Goal: Task Accomplishment & Management: Manage account settings

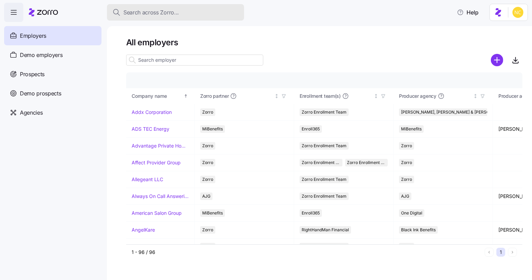
click at [203, 19] on button "Search across Zorro..." at bounding box center [175, 12] width 137 height 16
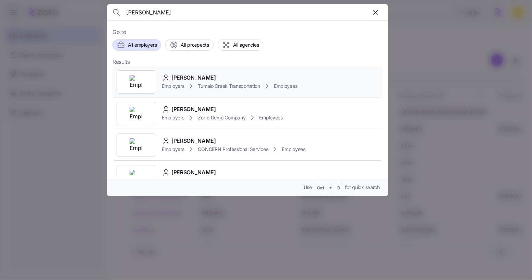
type input "[PERSON_NAME]"
click at [187, 80] on span "[PERSON_NAME]" at bounding box center [194, 77] width 45 height 9
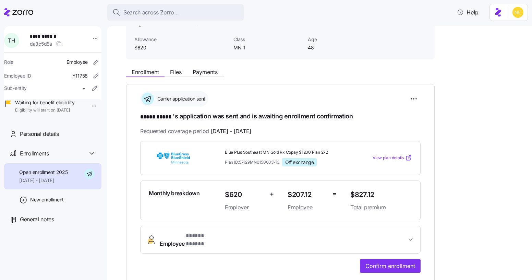
click at [197, 234] on span "* ***** ***** *" at bounding box center [204, 236] width 36 height 9
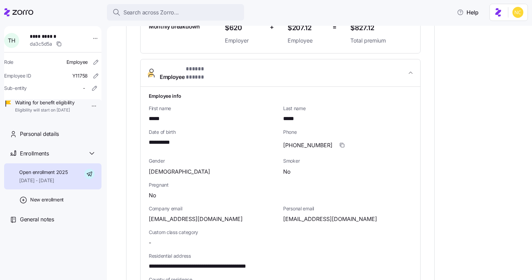
scroll to position [210, 0]
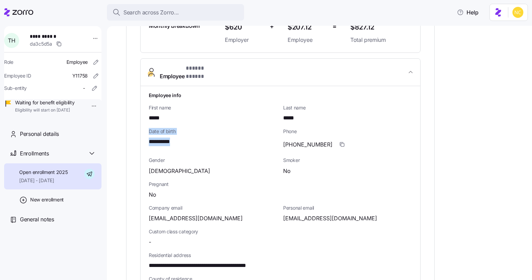
drag, startPoint x: 177, startPoint y: 135, endPoint x: 121, endPoint y: 125, distance: 56.9
click at [121, 125] on div "**********" at bounding box center [319, 153] width 425 height 254
copy div "**********"
click at [166, 157] on div "Gender Female" at bounding box center [213, 166] width 129 height 18
drag, startPoint x: 181, startPoint y: 132, endPoint x: 145, endPoint y: 135, distance: 36.5
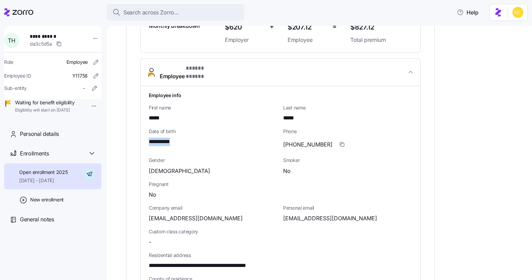
click at [145, 135] on div "**********" at bounding box center [281, 260] width 280 height 349
copy span "**********"
click at [195, 16] on div "Search across Zorro..." at bounding box center [176, 12] width 126 height 9
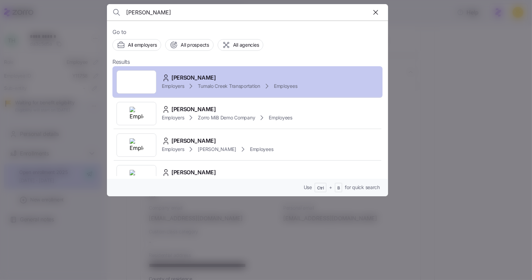
type input "[PERSON_NAME]"
click at [192, 72] on div "[PERSON_NAME] Employers Tumalo Creek Transportation Employees" at bounding box center [248, 82] width 270 height 32
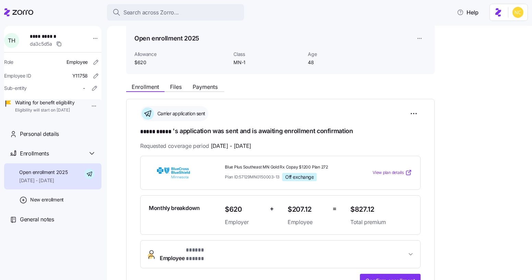
scroll to position [30, 0]
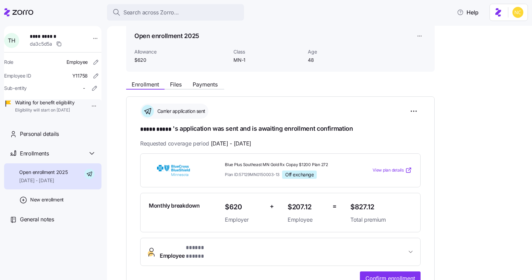
click at [218, 53] on span "Allowance" at bounding box center [181, 51] width 94 height 7
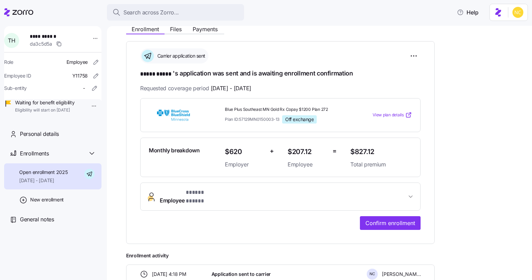
scroll to position [86, 0]
click at [234, 197] on button "Employee * ***** ***** *" at bounding box center [281, 196] width 280 height 27
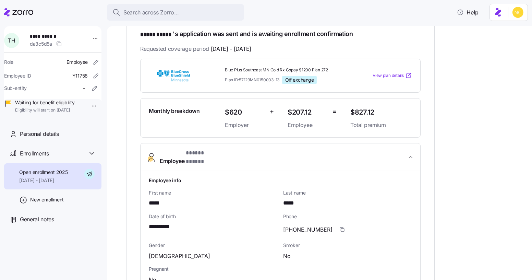
scroll to position [137, 0]
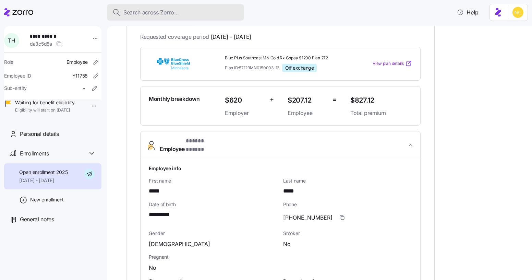
click at [176, 18] on button "Search across Zorro..." at bounding box center [175, 12] width 137 height 16
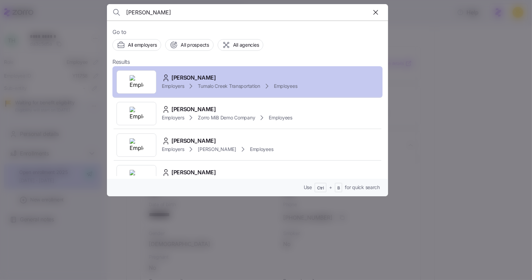
type input "[PERSON_NAME]"
click at [190, 75] on span "[PERSON_NAME]" at bounding box center [194, 77] width 45 height 9
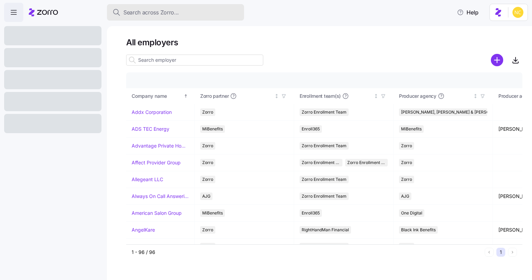
click at [200, 15] on div "Search across Zorro..." at bounding box center [176, 12] width 126 height 9
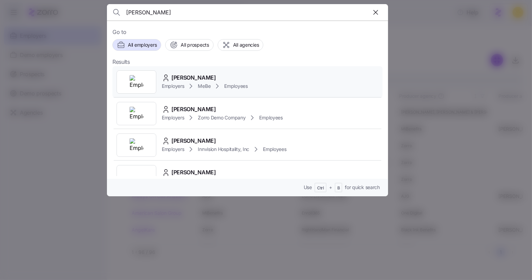
type input "peyton robertson"
click at [271, 70] on div "Peyton Robertson Employers MeBe Employees" at bounding box center [248, 82] width 270 height 32
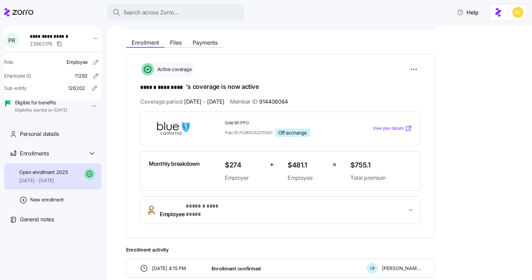
scroll to position [72, 0]
click at [235, 213] on button "Employee * ****** ********* *" at bounding box center [281, 210] width 280 height 27
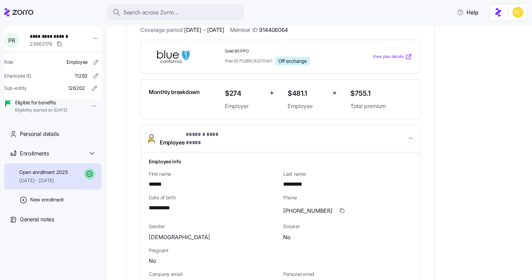
scroll to position [245, 0]
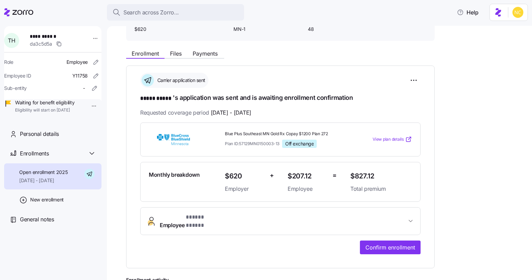
scroll to position [76, 0]
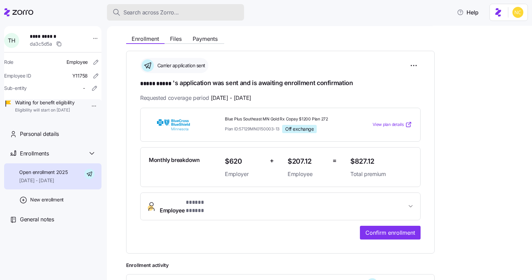
click at [171, 5] on button "Search across Zorro..." at bounding box center [175, 12] width 137 height 16
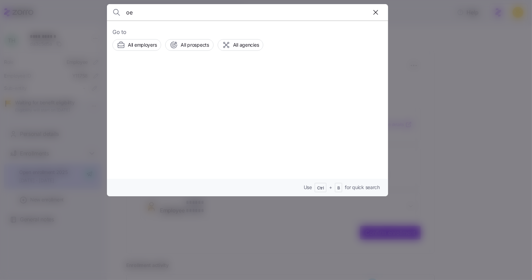
type input "o"
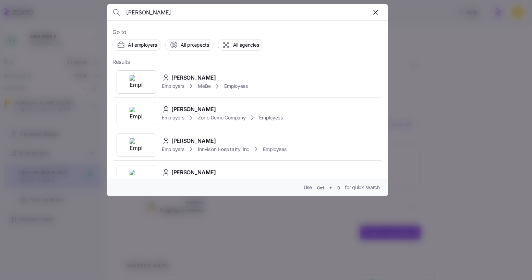
type input "peyton robertson"
click at [188, 73] on span "[PERSON_NAME]" at bounding box center [194, 77] width 45 height 9
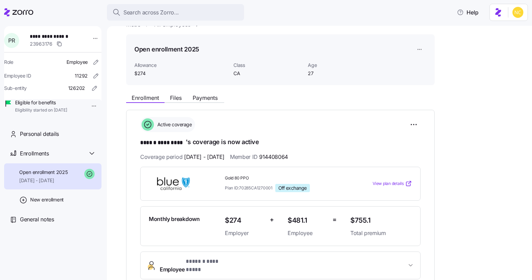
scroll to position [16, 0]
click at [203, 99] on span "Payments" at bounding box center [205, 97] width 25 height 5
drag, startPoint x: 202, startPoint y: 99, endPoint x: 173, endPoint y: 101, distance: 29.9
click at [173, 101] on div "Enrollment Files Payments" at bounding box center [175, 99] width 98 height 8
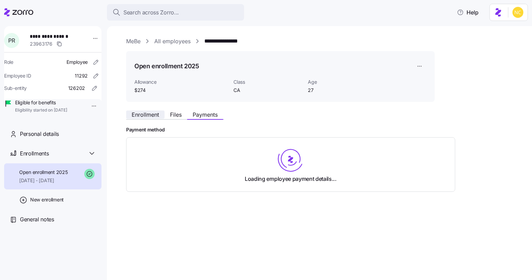
click at [153, 116] on span "Enrollment" at bounding box center [145, 114] width 27 height 5
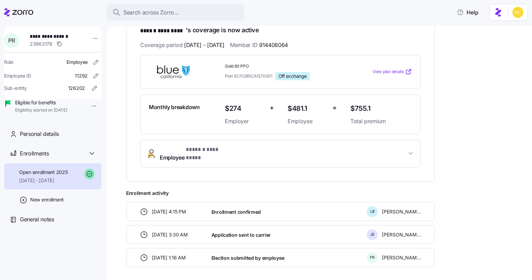
click at [200, 146] on span "* ****** ********* *" at bounding box center [210, 149] width 48 height 9
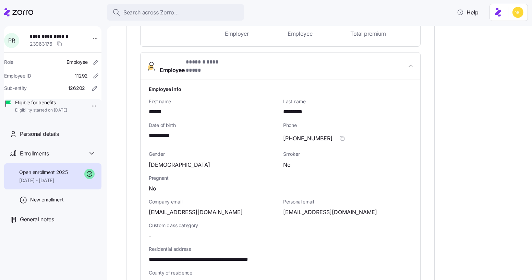
scroll to position [217, 0]
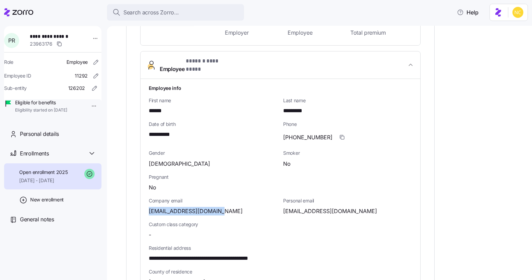
drag, startPoint x: 222, startPoint y: 202, endPoint x: 145, endPoint y: 209, distance: 76.8
click at [145, 209] on div "**********" at bounding box center [281, 253] width 280 height 349
copy span "[EMAIL_ADDRESS][DOMAIN_NAME]"
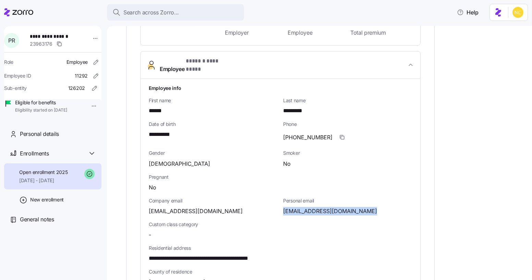
drag, startPoint x: 281, startPoint y: 201, endPoint x: 390, endPoint y: 206, distance: 108.5
click at [390, 206] on div "Personal email peyton.robertson14@gmail.com" at bounding box center [348, 207] width 134 height 24
copy span "peyton.robertson14@gmail.com"
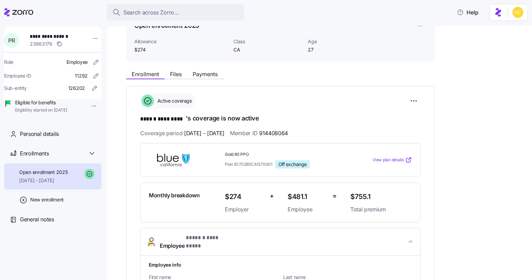
scroll to position [0, 0]
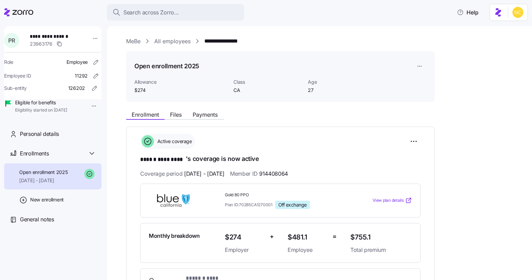
click at [135, 41] on link "MeBe" at bounding box center [133, 41] width 14 height 9
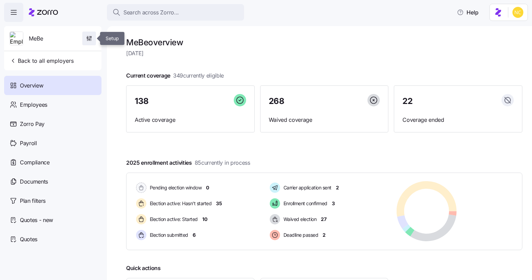
click at [84, 40] on span "button" at bounding box center [89, 38] width 13 height 13
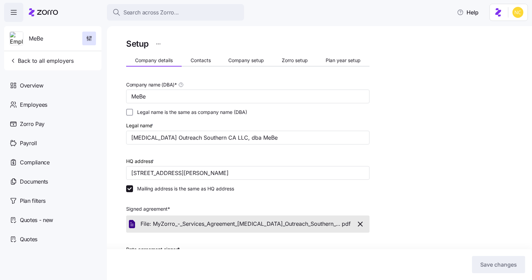
scroll to position [3, 0]
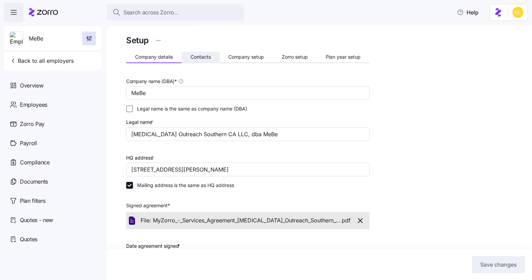
click at [195, 58] on span "Contacts" at bounding box center [201, 57] width 20 height 5
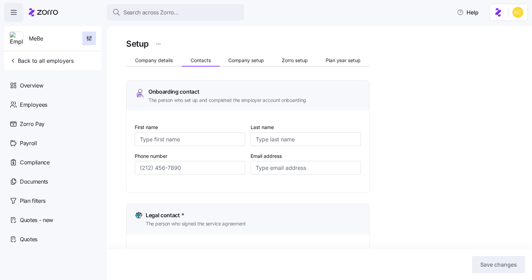
type input "Ali"
type input "Halabi"
type input "ali.halabi@mebefamily.com"
type input "Ali"
type input "Halabi"
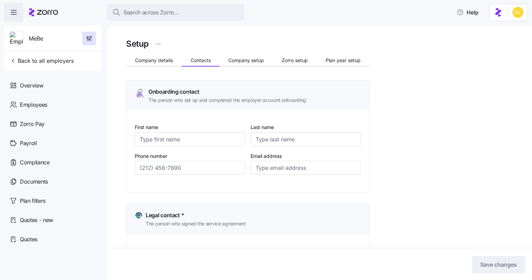
type input "ali.halabi@mebefamily.com"
type input "Cinthia"
type input "Siguenza"
type input "cinthia.siguenza@mebefamily.com"
type input "Samantha"
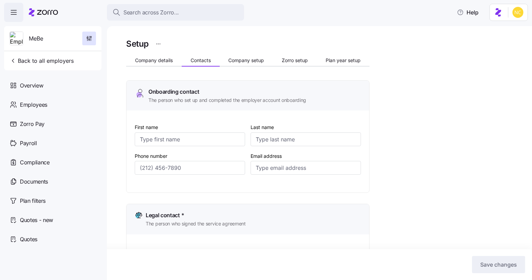
type input "Urso"
type input "ap@mebefamily.com"
type input "(407) 222-4062"
type input "(747) 241-6395"
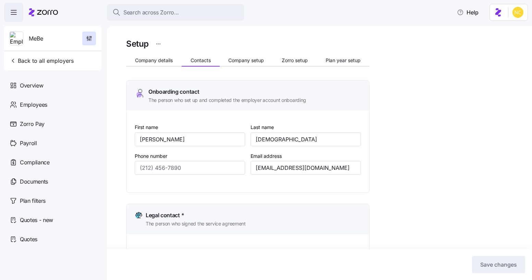
type input "(619) 837-7617"
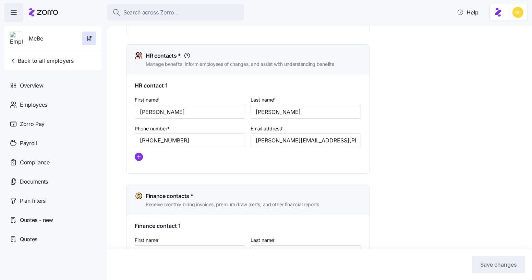
scroll to position [284, 0]
drag, startPoint x: 352, startPoint y: 146, endPoint x: 223, endPoint y: 146, distance: 129.0
click at [226, 148] on div "First name * Cinthia Last name * Siguenza Phone number* (747) 241-6395 Email ad…" at bounding box center [248, 130] width 232 height 77
click at [168, 11] on span "Search across Zorro..." at bounding box center [152, 12] width 56 height 9
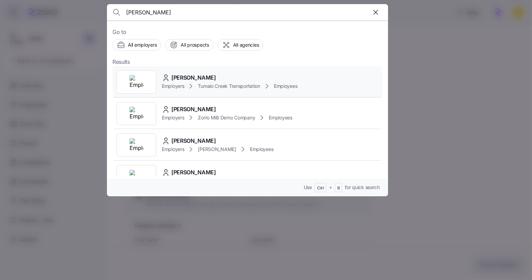
type input "[PERSON_NAME]"
click at [189, 75] on span "[PERSON_NAME]" at bounding box center [194, 77] width 45 height 9
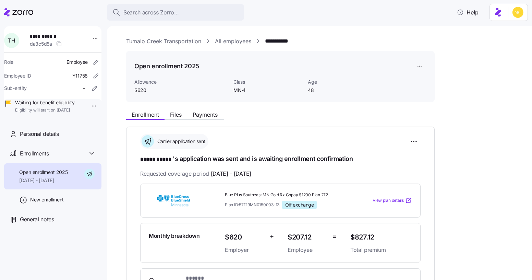
click at [154, 40] on link "Tumalo Creek Transportation" at bounding box center [163, 41] width 75 height 9
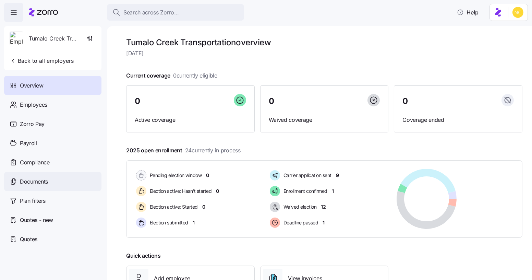
click at [40, 179] on span "Documents" at bounding box center [34, 181] width 28 height 9
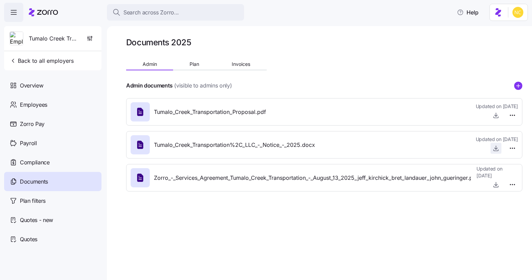
click at [497, 149] on icon "button" at bounding box center [496, 148] width 7 height 7
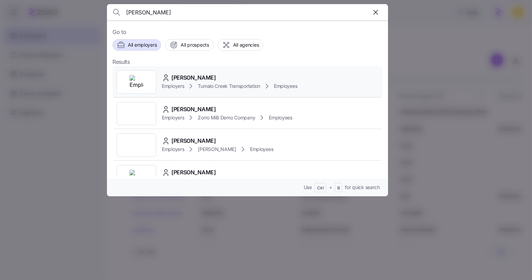
type input "[PERSON_NAME]"
click at [197, 76] on span "[PERSON_NAME]" at bounding box center [194, 77] width 45 height 9
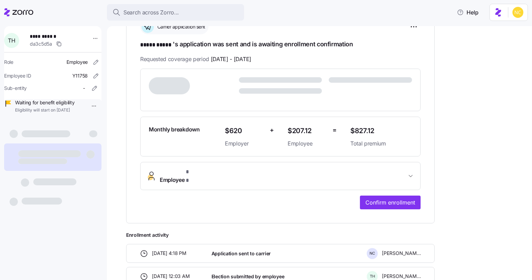
click at [209, 168] on span "Employee * *" at bounding box center [283, 176] width 247 height 16
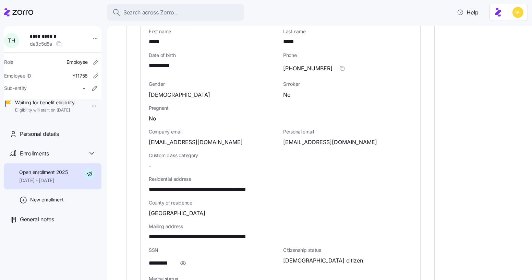
scroll to position [286, 0]
drag, startPoint x: 289, startPoint y: 182, endPoint x: 152, endPoint y: 178, distance: 136.6
click at [152, 185] on div "**********" at bounding box center [280, 189] width 263 height 9
copy span "**********"
click at [144, 183] on div "**********" at bounding box center [281, 184] width 280 height 349
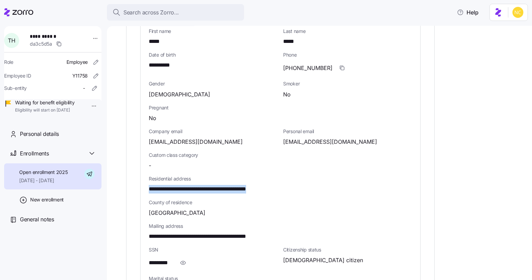
drag, startPoint x: 147, startPoint y: 179, endPoint x: 287, endPoint y: 180, distance: 140.0
click at [287, 180] on div "**********" at bounding box center [281, 184] width 280 height 349
copy span "**********"
drag, startPoint x: 150, startPoint y: 204, endPoint x: 209, endPoint y: 203, distance: 58.3
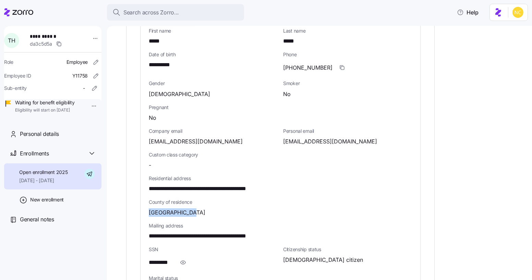
click at [209, 208] on div "[GEOGRAPHIC_DATA]" at bounding box center [280, 212] width 263 height 9
copy span "[GEOGRAPHIC_DATA]"
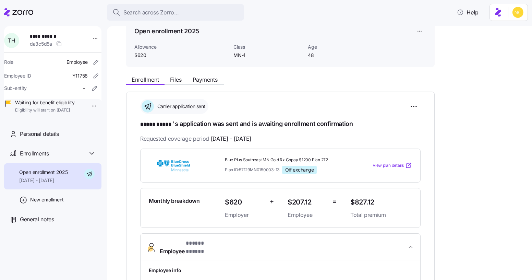
scroll to position [26, 0]
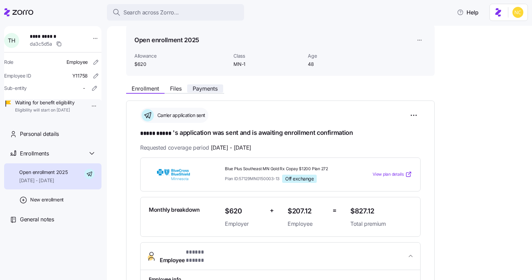
click at [207, 91] on span "Payments" at bounding box center [205, 88] width 25 height 5
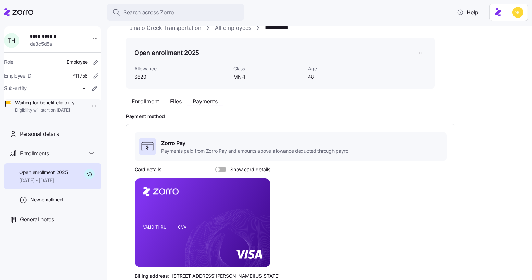
scroll to position [14, 0]
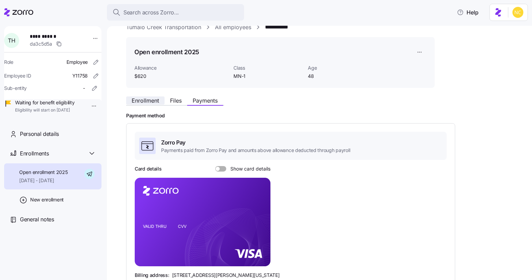
click at [151, 104] on button "Enrollment" at bounding box center [145, 100] width 38 height 8
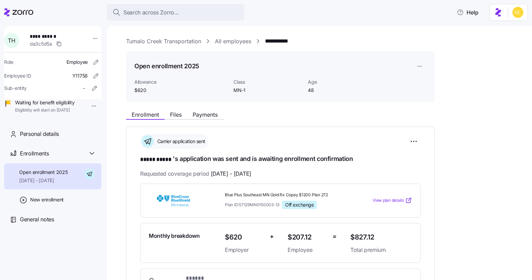
click at [171, 9] on span "Search across Zorro..." at bounding box center [152, 12] width 56 height 9
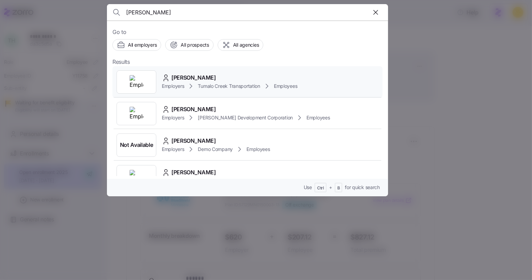
type input "marvin hall"
click at [196, 75] on span "Marvin Hall" at bounding box center [194, 77] width 45 height 9
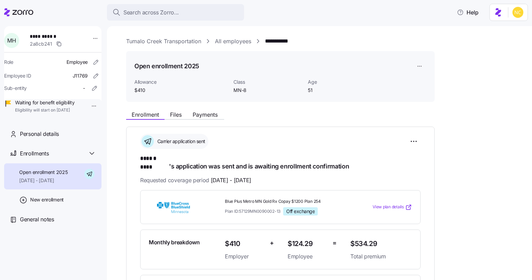
click at [207, 119] on div "Enrollment Files Payments" at bounding box center [175, 116] width 98 height 8
click at [209, 116] on span "Payments" at bounding box center [205, 114] width 25 height 5
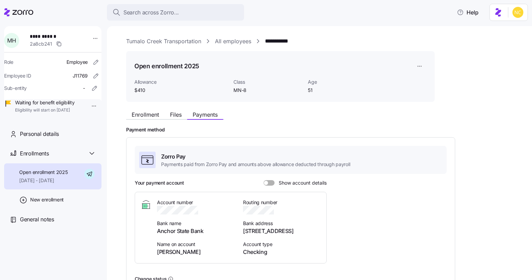
click at [195, 23] on main "**********" at bounding box center [266, 138] width 532 height 276
click at [192, 21] on div "Search across Zorro... Help" at bounding box center [266, 12] width 524 height 19
click at [194, 15] on div "Search across Zorro..." at bounding box center [176, 12] width 126 height 9
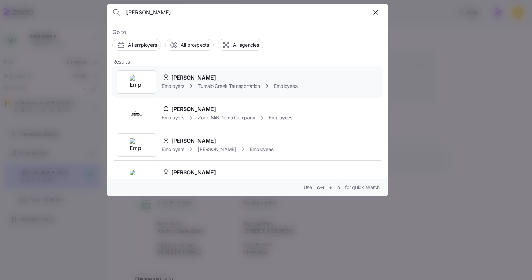
type input "[PERSON_NAME]"
click at [206, 72] on div "Tanya Hayes Employers Tumalo Creek Transportation Employees" at bounding box center [248, 82] width 270 height 32
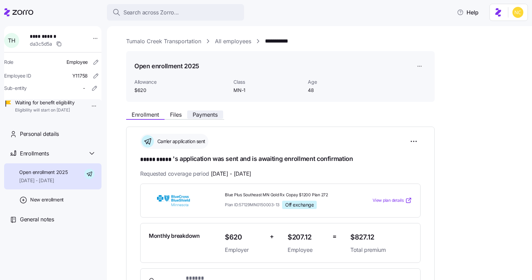
click at [204, 118] on button "Payments" at bounding box center [205, 114] width 36 height 8
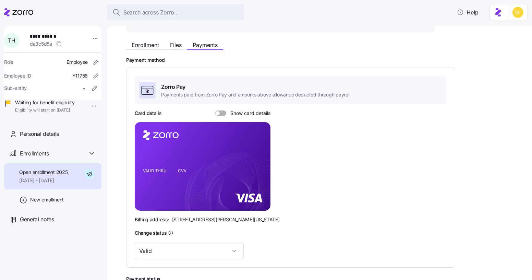
scroll to position [53, 0]
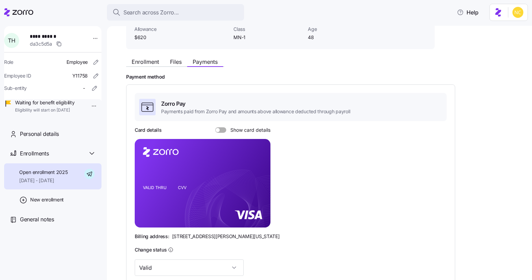
click at [178, 104] on span "Zorro Pay" at bounding box center [255, 103] width 189 height 9
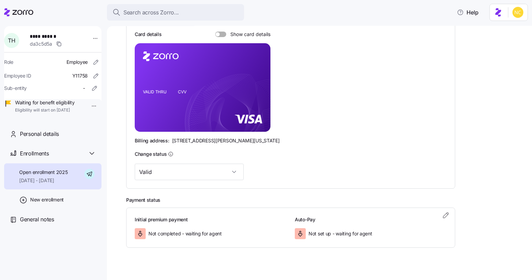
scroll to position [156, 0]
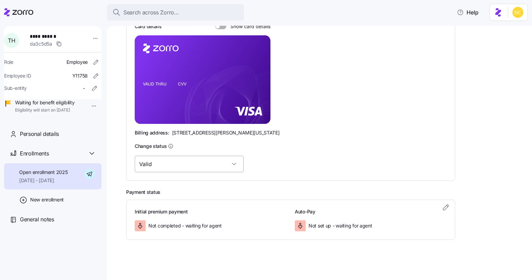
click at [176, 160] on input "Valid" at bounding box center [189, 164] width 109 height 16
click at [205, 142] on div "Change status" at bounding box center [291, 146] width 312 height 9
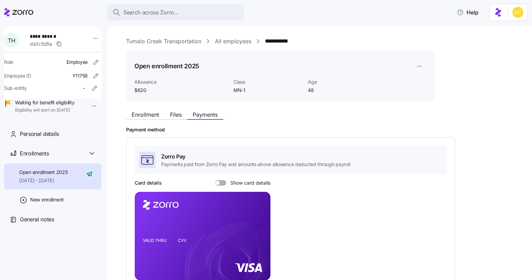
click at [148, 108] on div "Enrollment Files Payments" at bounding box center [280, 113] width 309 height 12
click at [148, 109] on div "Enrollment Files Payments" at bounding box center [280, 113] width 309 height 12
click at [159, 114] on span "Enrollment" at bounding box center [145, 114] width 27 height 5
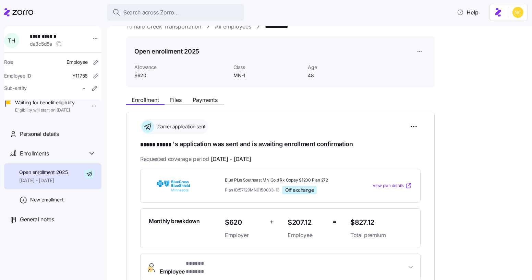
scroll to position [14, 0]
click at [414, 124] on html "**********" at bounding box center [266, 138] width 532 height 276
click at [209, 258] on html "**********" at bounding box center [266, 138] width 532 height 276
click at [201, 268] on button "Employee * ***** ***** *" at bounding box center [281, 268] width 280 height 27
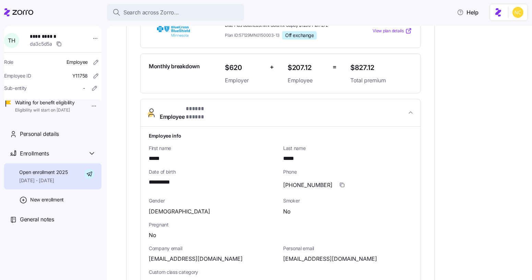
scroll to position [171, 0]
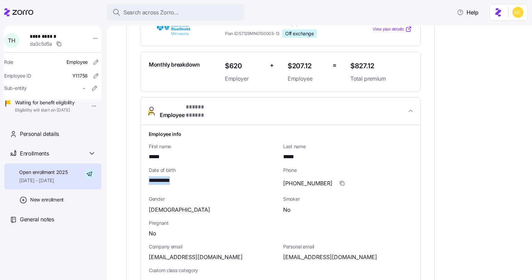
drag, startPoint x: 183, startPoint y: 174, endPoint x: 131, endPoint y: 171, distance: 52.6
click at [131, 171] on div "**********" at bounding box center [280, 231] width 309 height 552
copy span "**********"
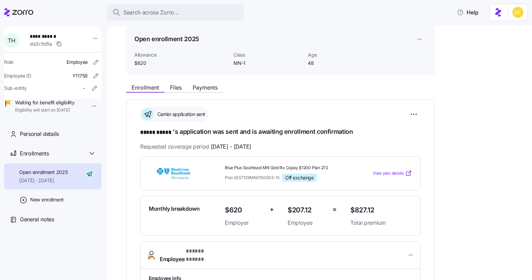
scroll to position [0, 0]
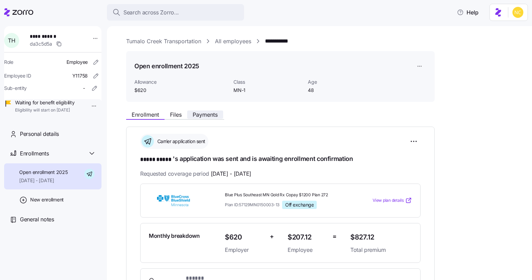
click at [208, 112] on span "Payments" at bounding box center [205, 114] width 25 height 5
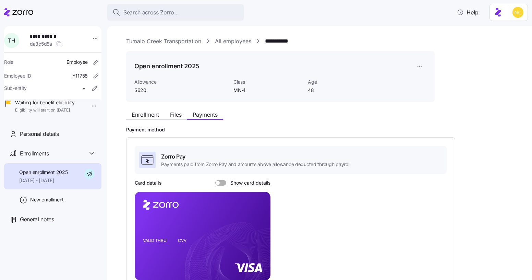
click at [179, 155] on span "Zorro Pay" at bounding box center [255, 156] width 189 height 9
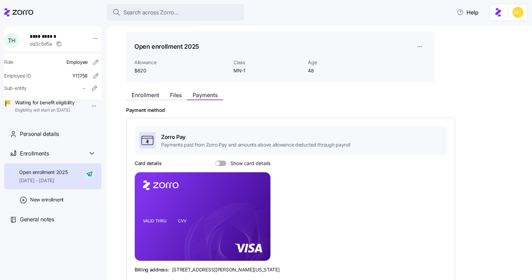
scroll to position [18, 0]
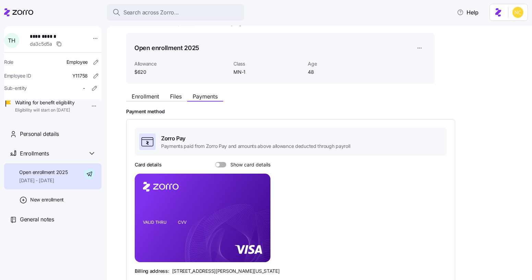
click at [424, 51] on html "**********" at bounding box center [266, 138] width 532 height 276
click at [434, 67] on div "Edit enrollment record" at bounding box center [443, 65] width 49 height 8
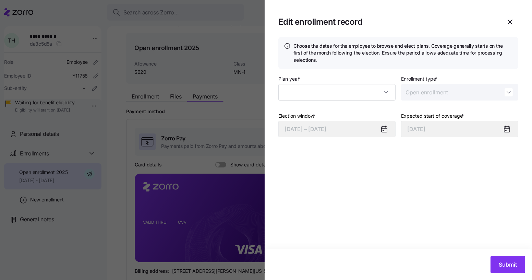
type input "2025"
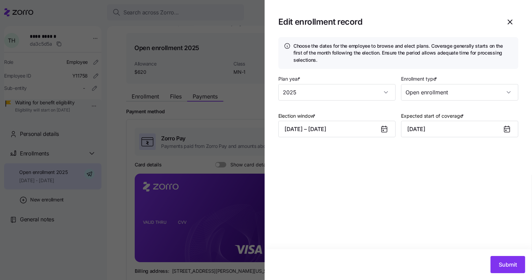
click at [223, 130] on div at bounding box center [266, 140] width 532 height 280
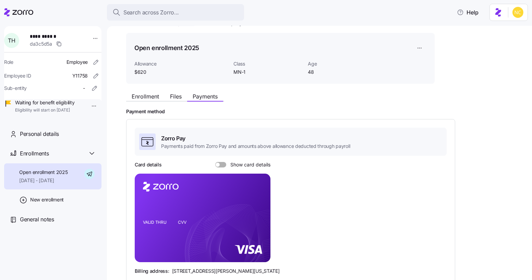
click at [223, 130] on div "Zorro Pay Payments paid from Zorro Pay and amounts above allowance deducted thr…" at bounding box center [291, 142] width 312 height 28
click at [143, 94] on span "Enrollment" at bounding box center [145, 96] width 27 height 5
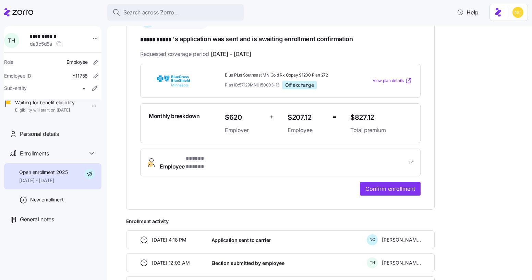
scroll to position [120, 0]
click at [368, 184] on span "Confirm enrollment" at bounding box center [391, 188] width 50 height 8
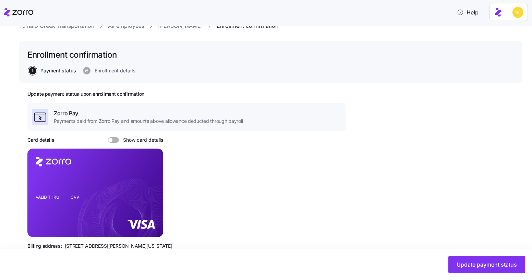
scroll to position [26, 0]
click at [69, 109] on div "Zorro Pay Payments paid from Zorro Pay and amounts above allowance deducted thr…" at bounding box center [137, 117] width 211 height 16
click at [72, 115] on span "Zorro Pay" at bounding box center [148, 113] width 189 height 9
click at [87, 96] on h2 "Update payment status upon enrollment confirmation" at bounding box center [186, 94] width 318 height 7
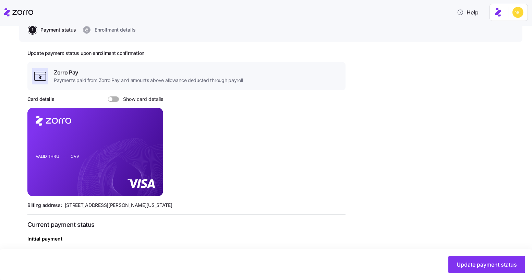
scroll to position [0, 0]
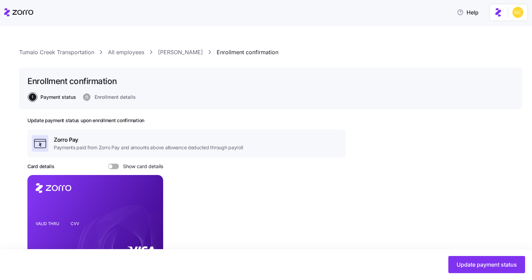
click at [180, 53] on link "Tanya Hayes" at bounding box center [180, 52] width 45 height 9
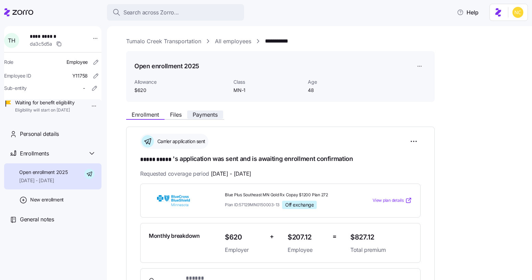
click at [204, 112] on span "Payments" at bounding box center [205, 114] width 25 height 5
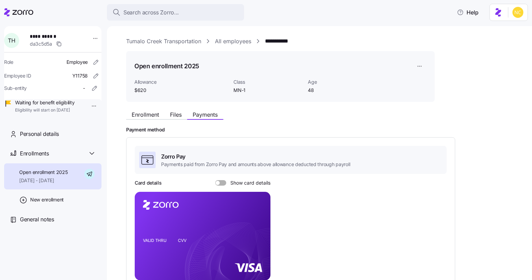
click at [411, 66] on div "Open enrollment 2025" at bounding box center [280, 66] width 292 height 14
click at [414, 66] on html "**********" at bounding box center [266, 138] width 532 height 276
click at [429, 79] on div "Edit enrollment record" at bounding box center [443, 83] width 49 height 8
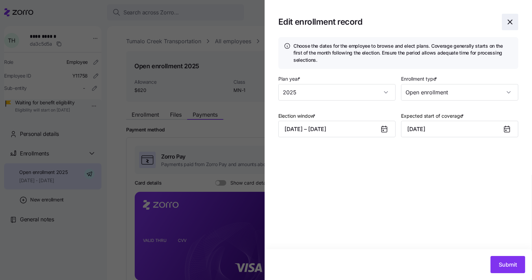
click at [513, 21] on icon "button" at bounding box center [510, 22] width 8 height 8
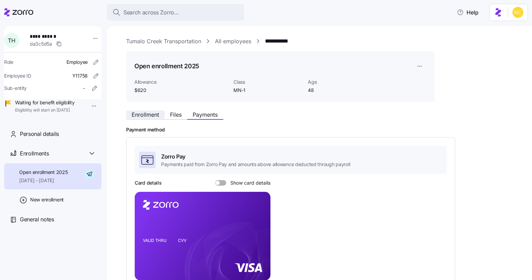
click at [148, 115] on span "Enrollment" at bounding box center [145, 114] width 27 height 5
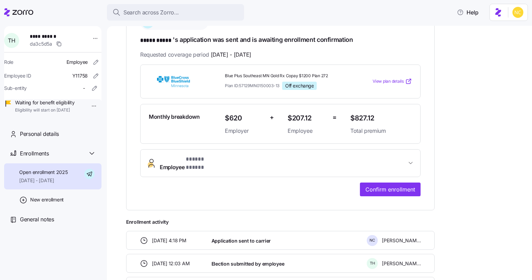
scroll to position [119, 0]
click at [319, 155] on span "Employee * ***** ***** *" at bounding box center [283, 163] width 247 height 16
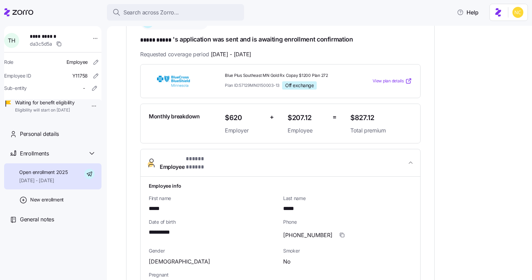
click at [319, 155] on span "Employee * ***** ***** *" at bounding box center [283, 163] width 247 height 16
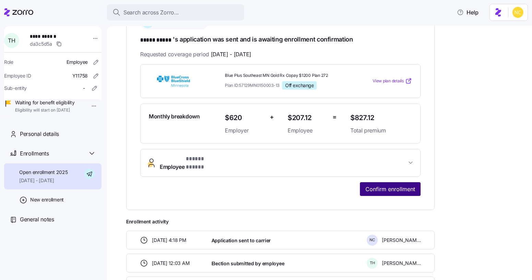
click at [362, 182] on button "Confirm enrollment" at bounding box center [390, 189] width 61 height 14
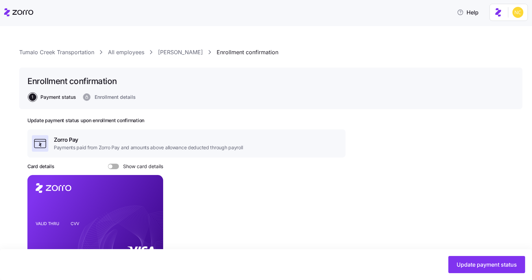
click at [219, 54] on link "Enrollment confirmation" at bounding box center [248, 52] width 62 height 9
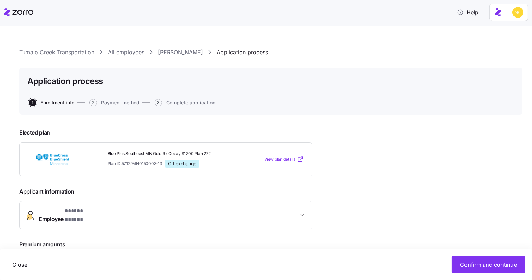
click at [168, 55] on link "Tanya Hayes" at bounding box center [180, 52] width 45 height 9
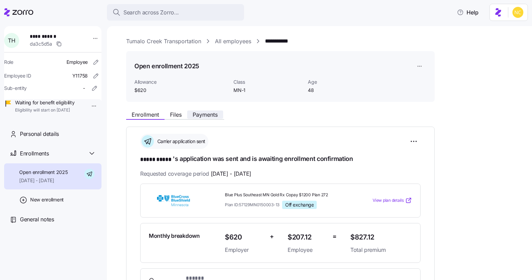
click at [199, 115] on span "Payments" at bounding box center [205, 114] width 25 height 5
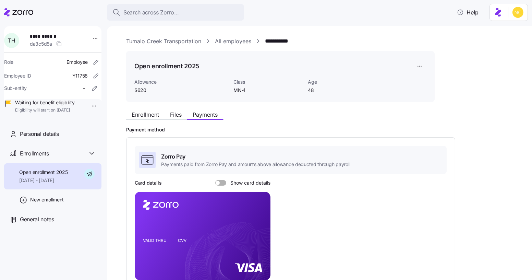
scroll to position [156, 0]
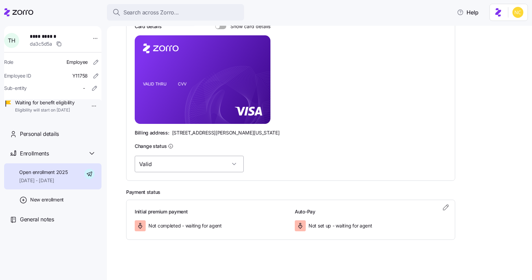
click at [172, 165] on input "Valid" at bounding box center [189, 164] width 109 height 16
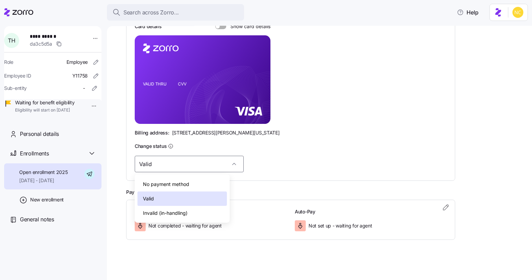
click at [172, 212] on span "Invalid (in-handling)" at bounding box center [165, 213] width 45 height 8
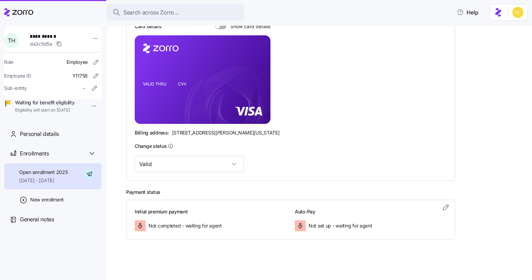
type input "Invalid (in-handling)"
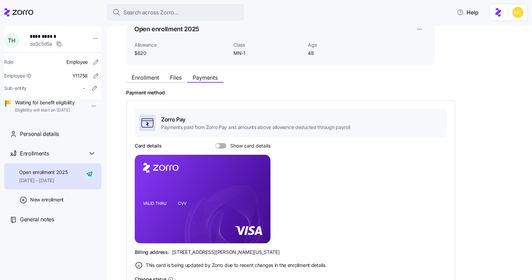
scroll to position [37, 0]
click at [196, 127] on span "Payments paid from Zorro Pay and amounts above allowance deducted through payro…" at bounding box center [255, 127] width 189 height 7
click at [178, 119] on span "Zorro Pay" at bounding box center [255, 120] width 189 height 9
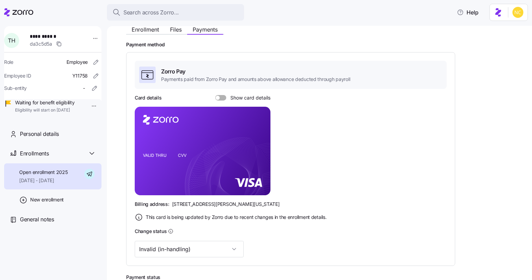
scroll to position [85, 0]
click at [160, 246] on input "Invalid (in-handling)" at bounding box center [189, 249] width 109 height 16
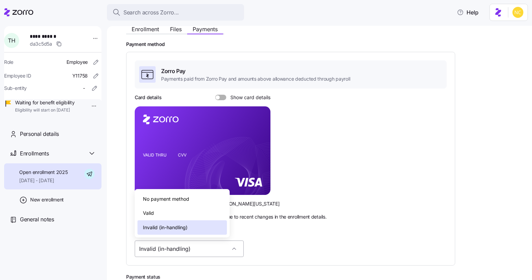
scroll to position [132, 0]
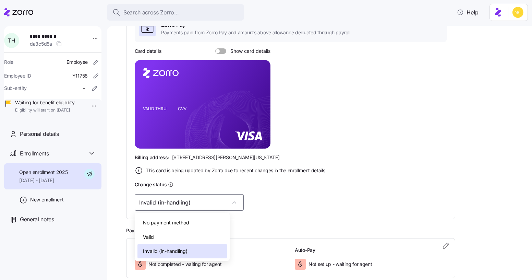
click at [299, 166] on div "This card is being updated by Zorro due to recent changes in the enrollment det…" at bounding box center [291, 170] width 312 height 8
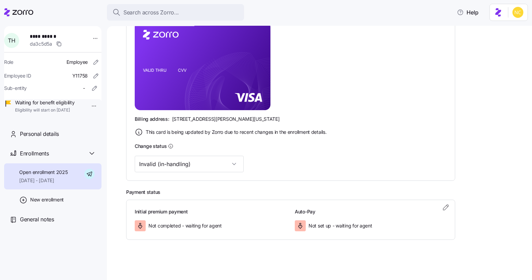
scroll to position [0, 0]
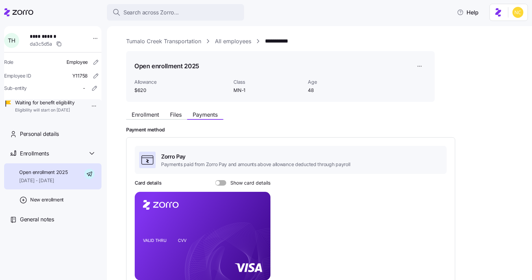
click at [420, 71] on html "**********" at bounding box center [266, 138] width 532 height 276
click at [425, 76] on div "Edit enrollment record Delete enrollment record" at bounding box center [447, 88] width 69 height 27
click at [426, 79] on div "Edit enrollment record" at bounding box center [443, 83] width 49 height 8
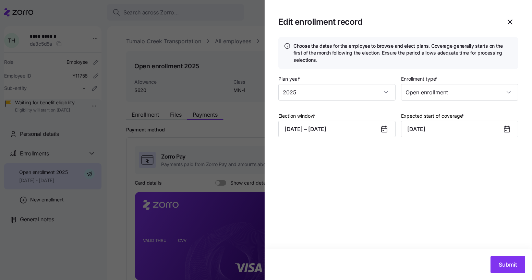
click at [222, 115] on div at bounding box center [266, 140] width 532 height 280
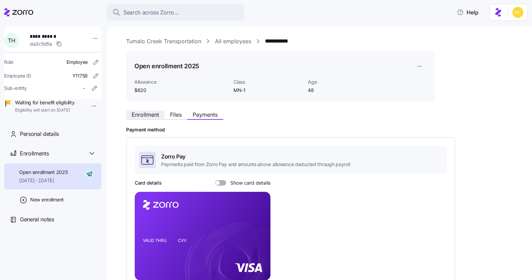
click at [146, 115] on span "Enrollment" at bounding box center [145, 114] width 27 height 5
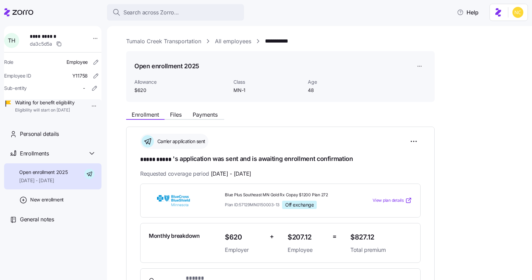
scroll to position [167, 0]
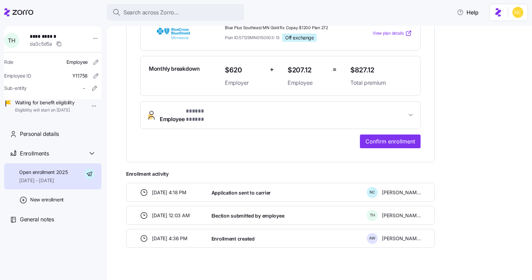
click at [353, 127] on div "**********" at bounding box center [280, 82] width 281 height 132
click at [364, 134] on button "Confirm enrollment" at bounding box center [390, 141] width 61 height 14
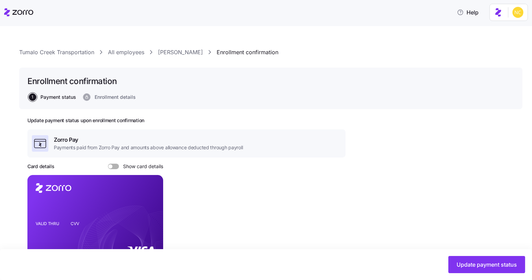
click at [153, 146] on span "Payments paid from Zorro Pay and amounts above allowance deducted through payro…" at bounding box center [148, 147] width 189 height 7
click at [72, 149] on span "Payments paid from Zorro Pay and amounts above allowance deducted through payro…" at bounding box center [148, 147] width 189 height 7
click at [58, 142] on span "Zorro Pay" at bounding box center [148, 140] width 189 height 9
click at [22, 9] on icon at bounding box center [18, 12] width 29 height 8
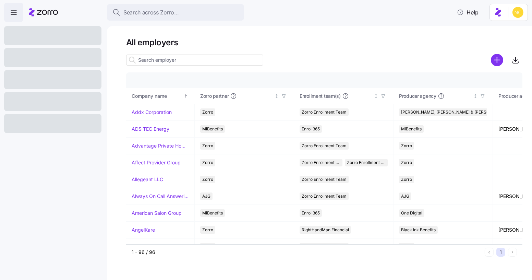
click at [156, 12] on span "Search across Zorro..." at bounding box center [152, 12] width 56 height 9
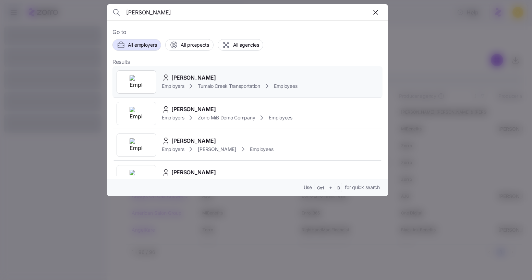
type input "tanya hayes"
click at [170, 77] on icon at bounding box center [166, 78] width 8 height 8
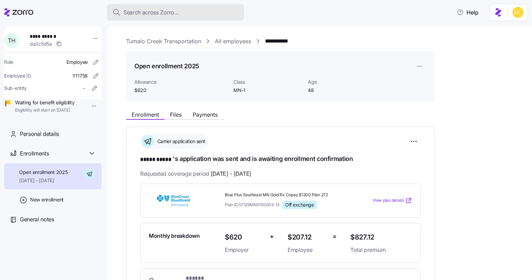
click at [189, 14] on div "Search across Zorro..." at bounding box center [176, 12] width 126 height 9
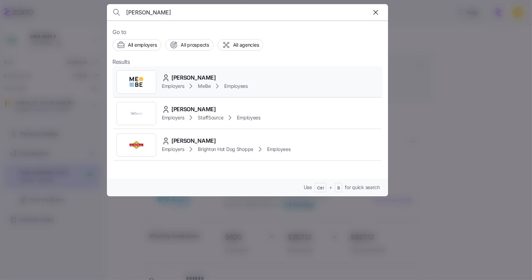
type input "peyton rob"
click at [210, 85] on span "MeBe" at bounding box center [204, 86] width 13 height 7
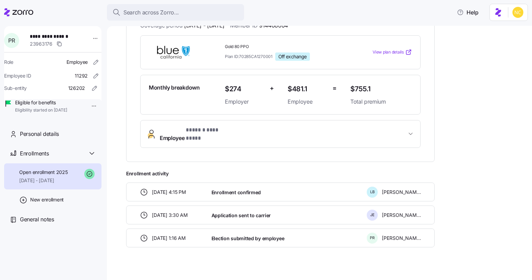
click at [219, 127] on span "* ****** ********* *" at bounding box center [210, 130] width 48 height 9
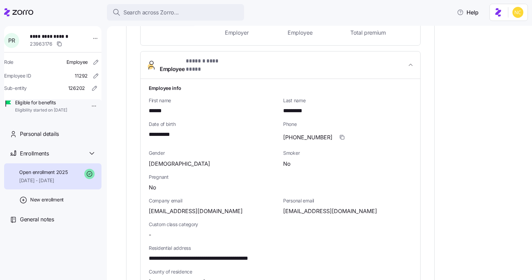
scroll to position [218, 0]
click at [325, 225] on div "**********" at bounding box center [280, 253] width 269 height 344
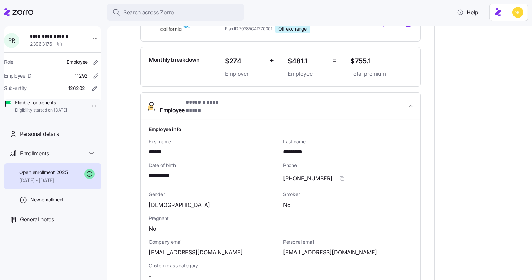
scroll to position [0, 0]
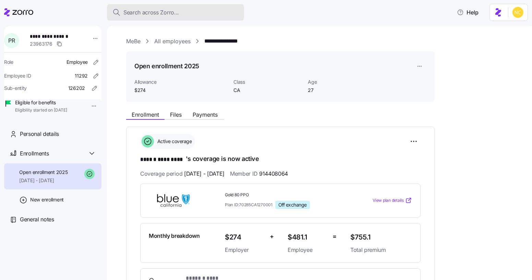
click at [164, 14] on span "Search across Zorro..." at bounding box center [152, 12] width 56 height 9
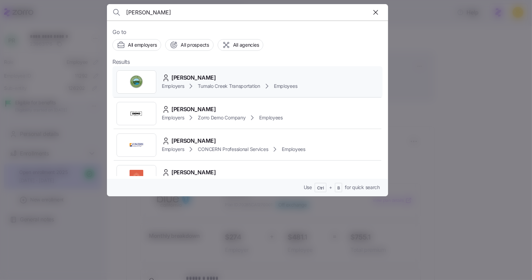
type input "tanya"
click at [174, 76] on span "Tanya Hayes" at bounding box center [194, 77] width 45 height 9
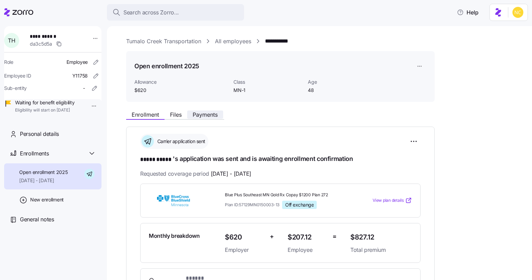
click at [197, 115] on span "Payments" at bounding box center [205, 114] width 25 height 5
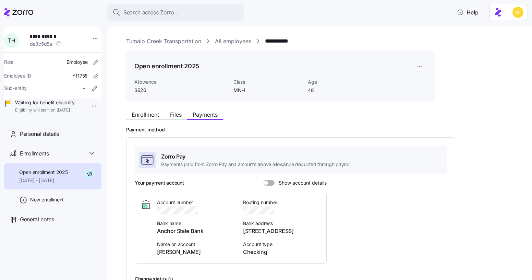
scroll to position [102, 0]
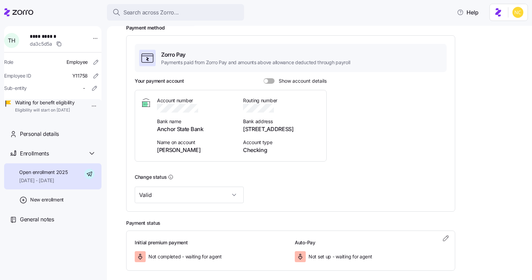
click at [272, 75] on div "Zorro Pay Payments paid from Zorro Pay and amounts above allowance deducted thr…" at bounding box center [291, 123] width 312 height 159
click at [272, 78] on div "Your payment account Show account details" at bounding box center [231, 81] width 192 height 7
click at [271, 78] on span at bounding box center [271, 80] width 7 height 5
click at [264, 78] on input "Show account details" at bounding box center [264, 78] width 0 height 0
click at [353, 279] on div "**********" at bounding box center [324, 119] width 397 height 368
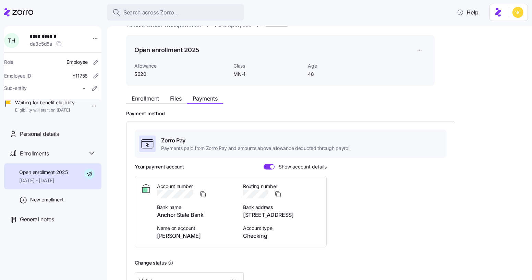
scroll to position [16, 0]
click at [143, 93] on div "Enrollment Files Payments" at bounding box center [280, 98] width 309 height 12
click at [143, 95] on button "Enrollment" at bounding box center [145, 99] width 38 height 8
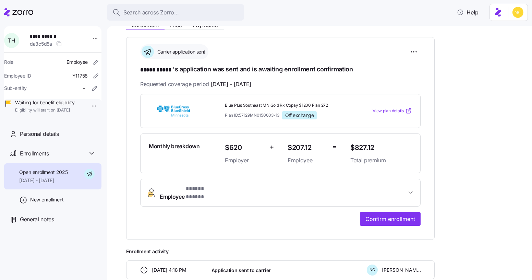
click at [211, 185] on span "* ***** ***** *" at bounding box center [204, 189] width 36 height 9
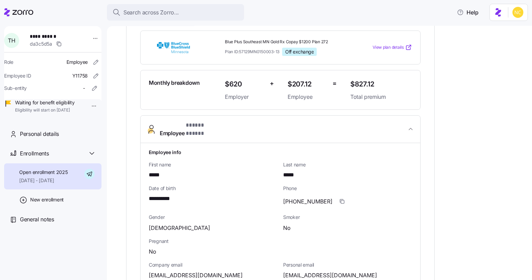
scroll to position [153, 0]
drag, startPoint x: 181, startPoint y: 193, endPoint x: 136, endPoint y: 193, distance: 45.6
click at [136, 193] on div "**********" at bounding box center [280, 249] width 309 height 552
copy span "**********"
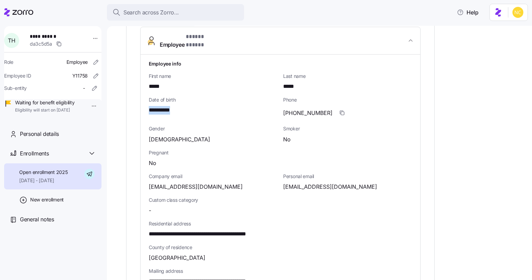
scroll to position [265, 0]
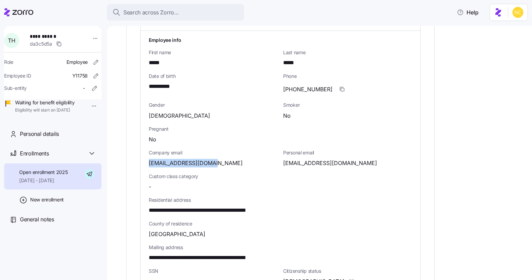
drag, startPoint x: 218, startPoint y: 161, endPoint x: 137, endPoint y: 150, distance: 81.8
click at [137, 150] on div "**********" at bounding box center [280, 137] width 309 height 552
copy span "thayes@tumalocreek.us"
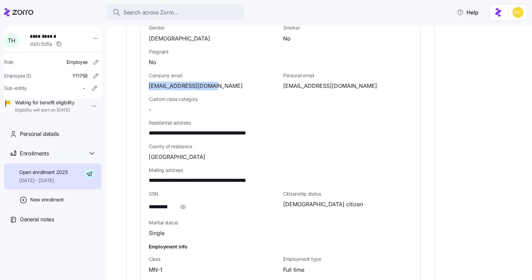
scroll to position [342, 0]
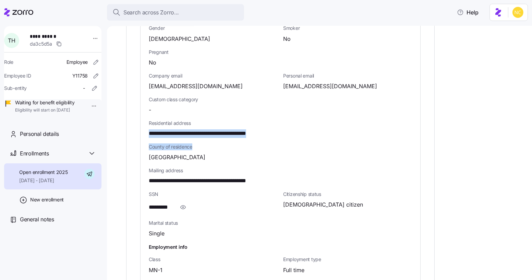
drag, startPoint x: 149, startPoint y: 126, endPoint x: 290, endPoint y: 138, distance: 140.8
click at [290, 138] on div "**********" at bounding box center [280, 129] width 269 height 344
click at [279, 141] on div "County of residence Goodhue County" at bounding box center [280, 153] width 269 height 24
drag, startPoint x: 148, startPoint y: 124, endPoint x: 296, endPoint y: 122, distance: 148.2
click at [296, 122] on div "**********" at bounding box center [281, 128] width 280 height 349
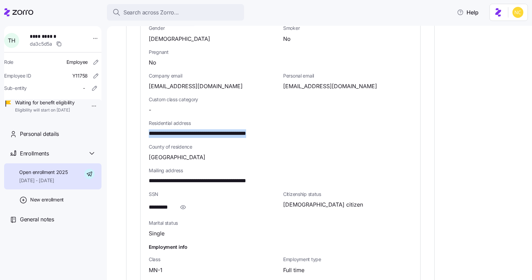
copy span "**********"
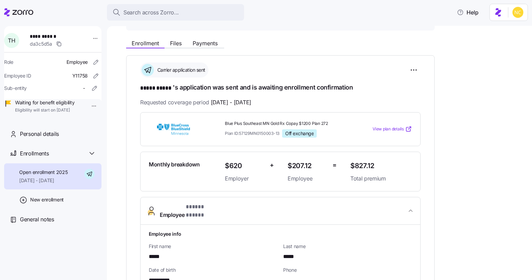
scroll to position [51, 0]
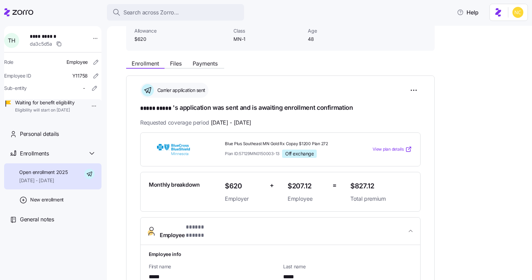
click at [210, 68] on div "Enrollment Files Payments" at bounding box center [175, 64] width 98 height 8
click at [209, 66] on span "Payments" at bounding box center [205, 63] width 25 height 5
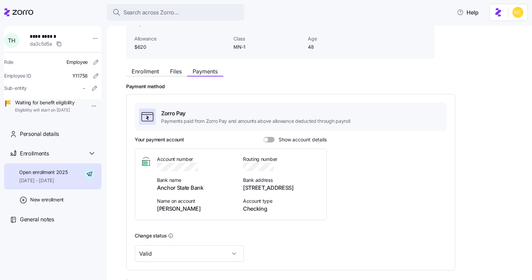
scroll to position [65, 0]
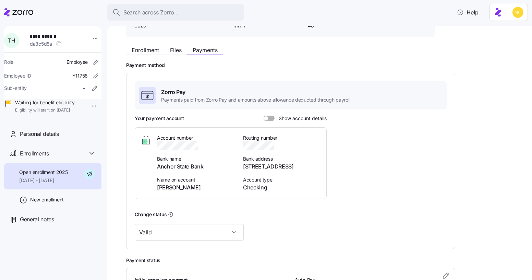
click at [276, 110] on div "Zorro Pay Payments paid from Zorro Pay and amounts above allowance deducted thr…" at bounding box center [291, 160] width 312 height 159
click at [269, 121] on div "Your payment account Show account details" at bounding box center [231, 118] width 192 height 7
click at [268, 118] on span at bounding box center [271, 118] width 7 height 5
click at [264, 116] on input "Show account details" at bounding box center [264, 116] width 0 height 0
drag, startPoint x: 205, startPoint y: 166, endPoint x: 152, endPoint y: 164, distance: 53.2
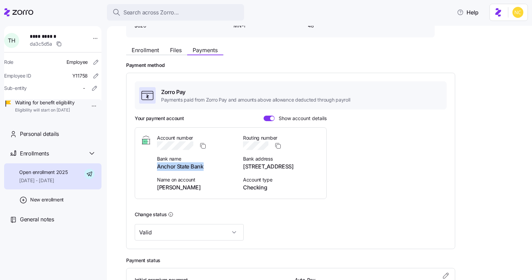
click at [152, 164] on div "Account number Bank name Anchor State Bank Name on account Tanya Hayes Routing …" at bounding box center [231, 162] width 180 height 57
copy span "Anchor State Bank"
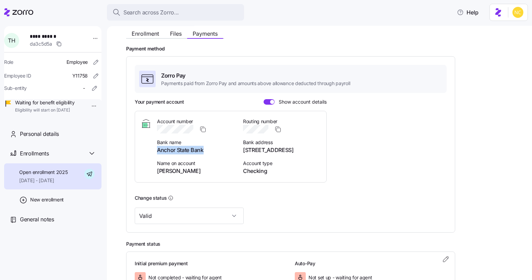
scroll to position [85, 0]
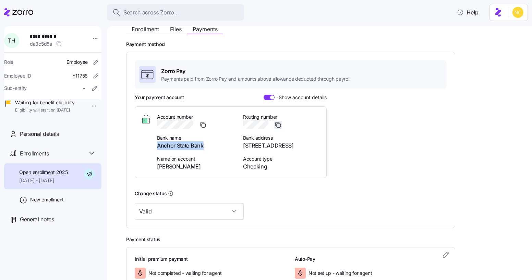
click at [276, 124] on icon "button" at bounding box center [278, 124] width 7 height 7
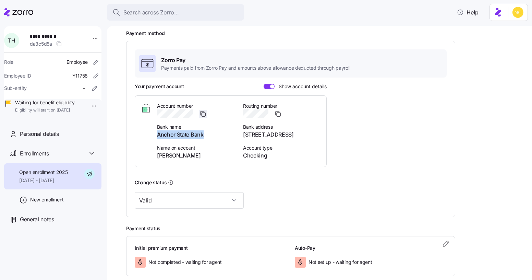
click at [200, 115] on icon "button" at bounding box center [203, 113] width 7 height 7
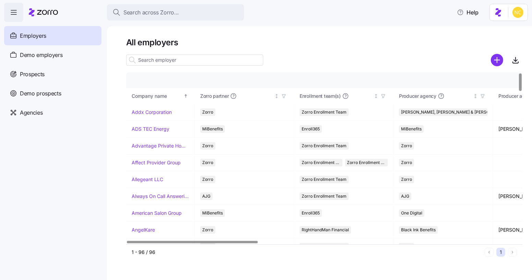
click at [228, 22] on div "Search across Zorro... Help" at bounding box center [266, 12] width 524 height 19
click at [226, 20] on button "Search across Zorro..." at bounding box center [175, 12] width 137 height 16
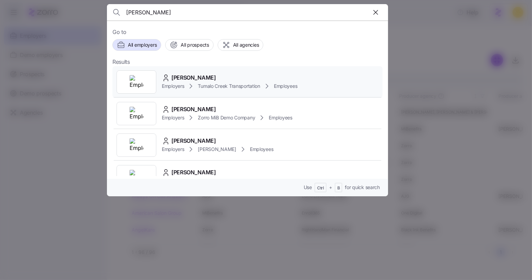
type input "[PERSON_NAME]"
click at [221, 73] on div "[PERSON_NAME]" at bounding box center [230, 77] width 136 height 9
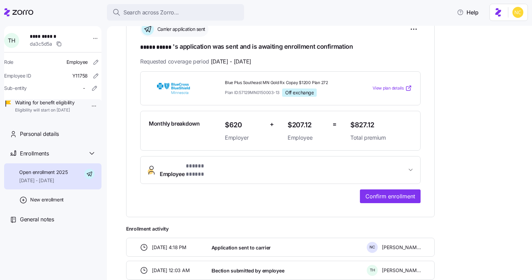
click at [211, 171] on button "Employee * ***** ***** *" at bounding box center [281, 169] width 280 height 27
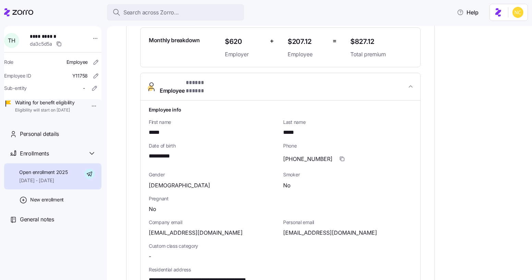
scroll to position [198, 0]
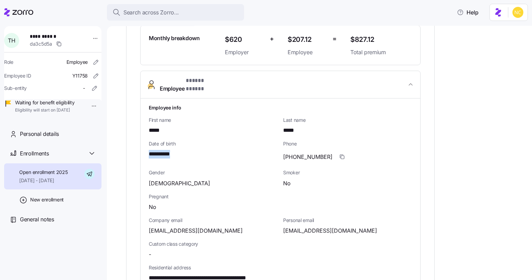
drag, startPoint x: 179, startPoint y: 147, endPoint x: 141, endPoint y: 143, distance: 38.0
click at [141, 143] on div "**********" at bounding box center [281, 272] width 280 height 349
copy span "**********"
click at [212, 7] on button "Search across Zorro..." at bounding box center [175, 12] width 137 height 16
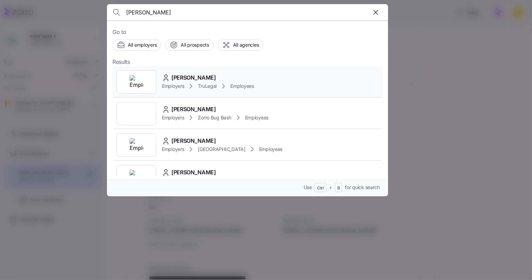
type input "bradley stephonson"
click at [216, 79] on span "Bradley Stephenson" at bounding box center [194, 77] width 45 height 9
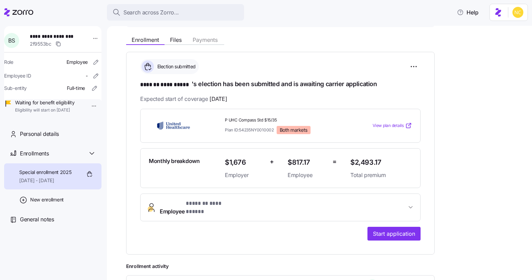
scroll to position [74, 0]
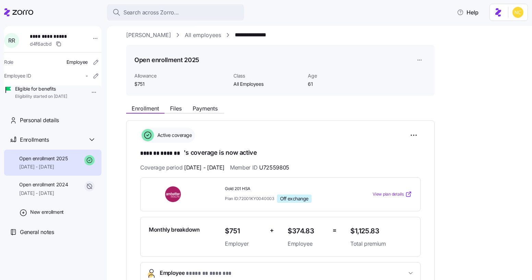
scroll to position [5, 0]
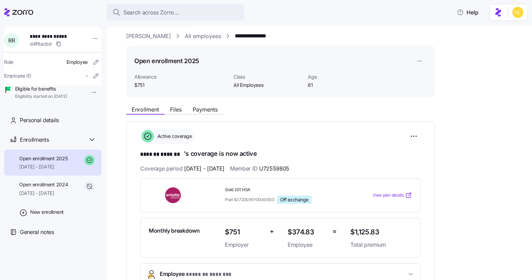
click at [205, 111] on span "Payments" at bounding box center [205, 109] width 25 height 5
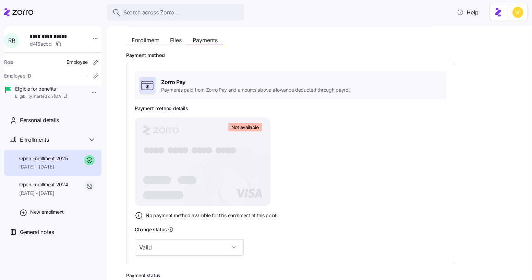
scroll to position [157, 0]
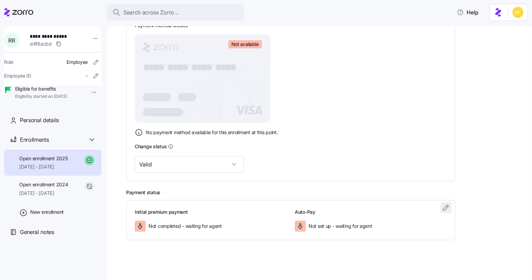
click at [444, 204] on icon "button" at bounding box center [446, 207] width 8 height 8
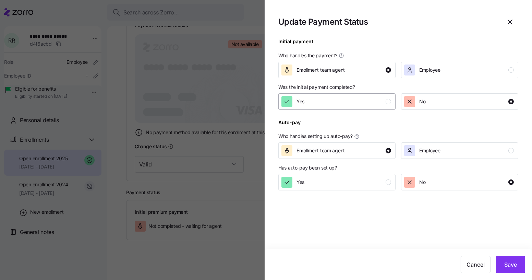
click at [349, 103] on div "Yes" at bounding box center [337, 101] width 110 height 11
click at [503, 260] on button "Save" at bounding box center [510, 264] width 29 height 17
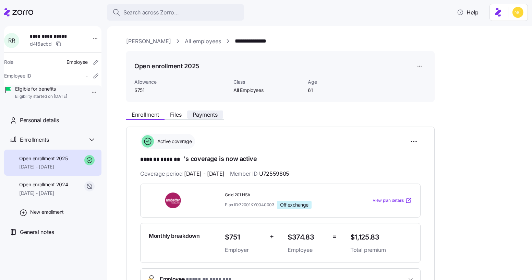
click at [209, 112] on span "Payments" at bounding box center [205, 114] width 25 height 5
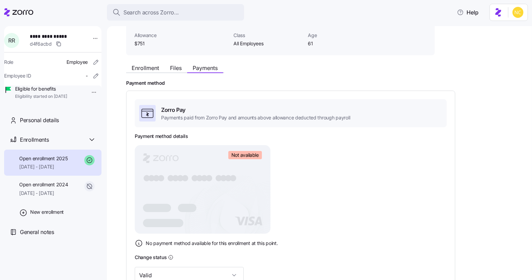
scroll to position [48, 0]
click at [149, 69] on span "Enrollment" at bounding box center [145, 66] width 27 height 5
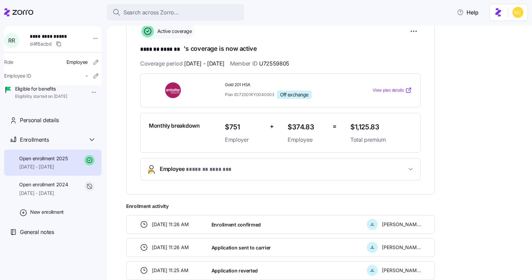
scroll to position [108, 0]
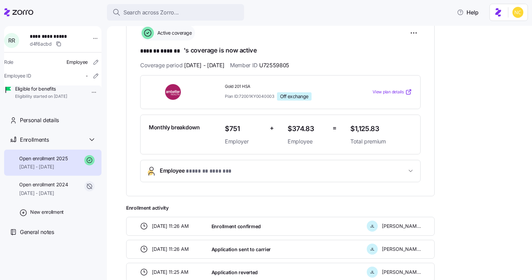
click at [198, 176] on button "Employee * ******* ******* *" at bounding box center [281, 171] width 280 height 22
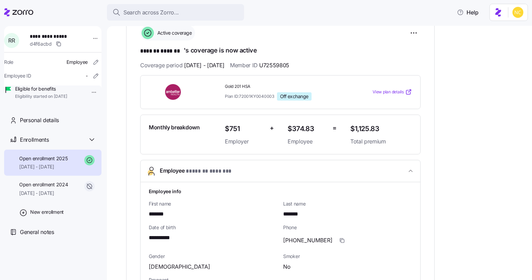
click at [198, 176] on button "Employee * ******* ******* *" at bounding box center [281, 171] width 280 height 22
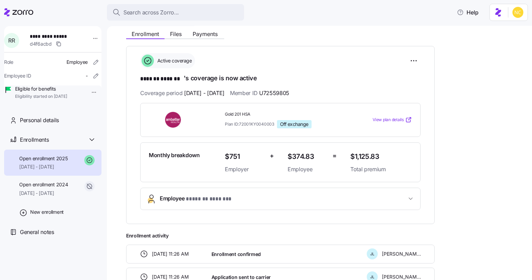
click at [198, 176] on div "Monthly breakdown $751 Employer + $374.83 Employee = $1,125.83 Total premium" at bounding box center [280, 162] width 281 height 40
click at [195, 195] on span "* ******* ******* *" at bounding box center [209, 199] width 46 height 9
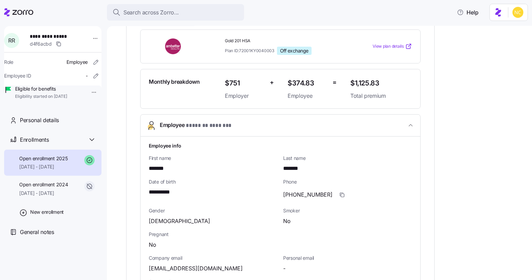
scroll to position [155, 0]
click at [194, 125] on span "* ******* ******* *" at bounding box center [209, 125] width 46 height 9
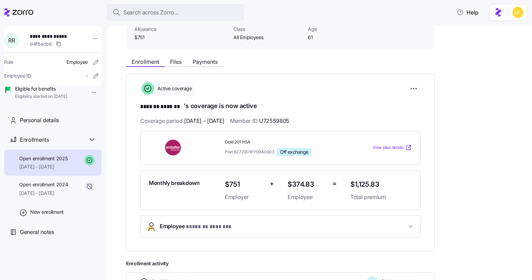
scroll to position [53, 0]
click at [210, 61] on span "Payments" at bounding box center [205, 61] width 25 height 5
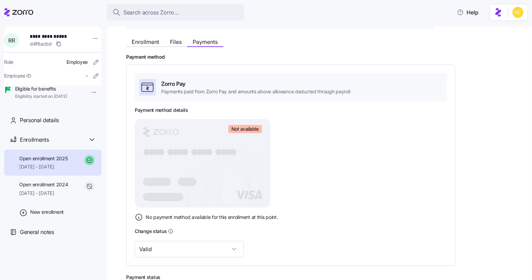
scroll to position [157, 0]
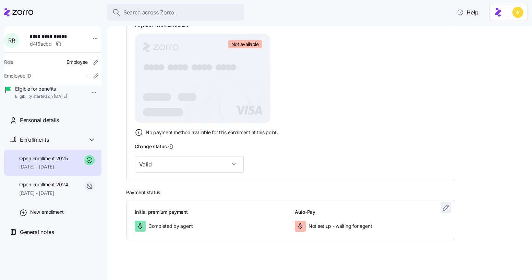
click at [443, 203] on icon "button" at bounding box center [446, 207] width 8 height 8
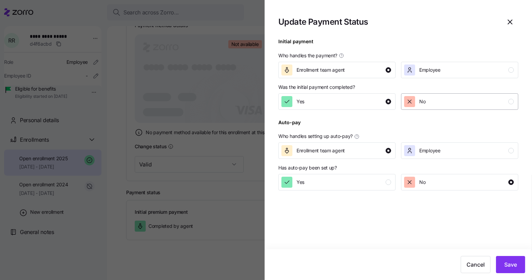
click at [439, 107] on div "No" at bounding box center [460, 101] width 110 height 11
click at [504, 259] on button "Save" at bounding box center [510, 264] width 29 height 17
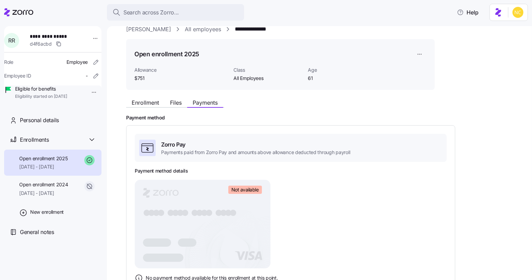
scroll to position [8, 0]
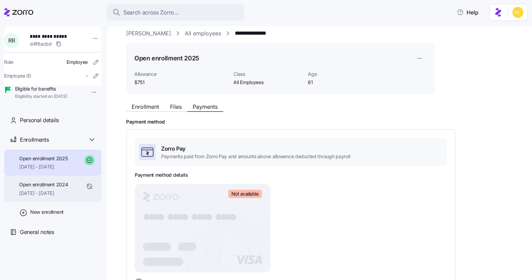
click at [66, 202] on div "Open enrollment 2024 01/01/2024 - 12/31/2024" at bounding box center [52, 189] width 97 height 26
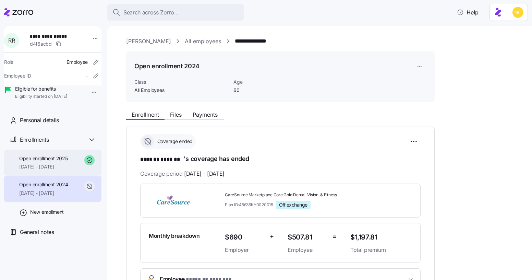
click at [72, 161] on div "Open enrollment 2025 01/01/2025 - 12/31/2025" at bounding box center [52, 163] width 97 height 26
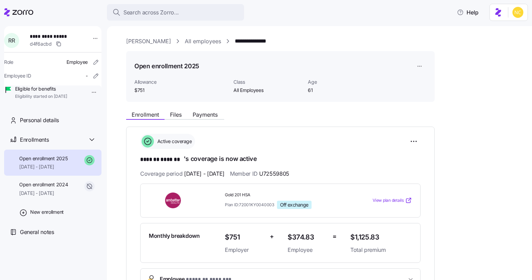
scroll to position [40, 0]
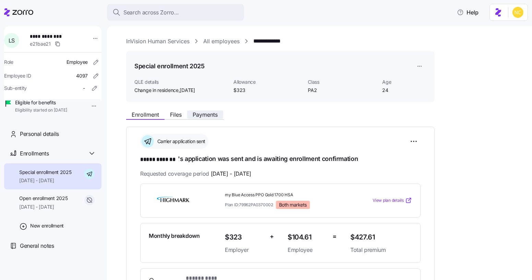
click at [207, 117] on span "Payments" at bounding box center [205, 114] width 25 height 5
click at [209, 106] on div "**********" at bounding box center [324, 242] width 397 height 411
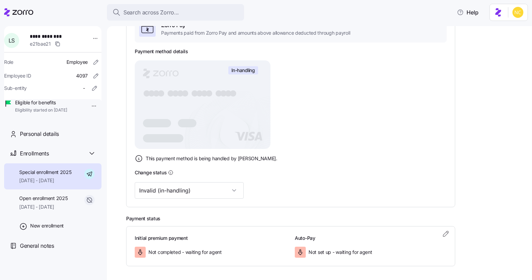
scroll to position [134, 0]
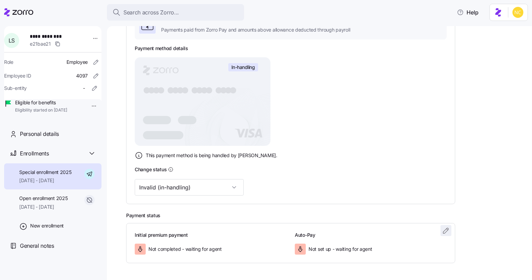
click at [446, 233] on icon "button" at bounding box center [446, 230] width 8 height 8
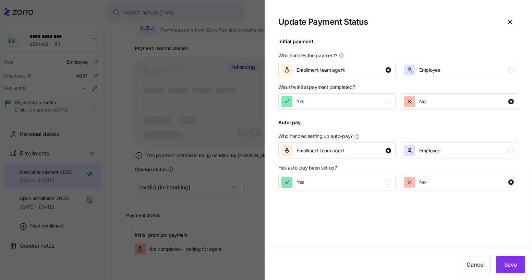
click at [345, 113] on div at bounding box center [399, 114] width 240 height 8
click at [345, 110] on div at bounding box center [399, 114] width 240 height 8
click at [344, 106] on div "Yes" at bounding box center [337, 101] width 110 height 11
click at [512, 250] on div "Cancel Save" at bounding box center [399, 264] width 268 height 31
click at [512, 260] on button "Save" at bounding box center [510, 264] width 29 height 17
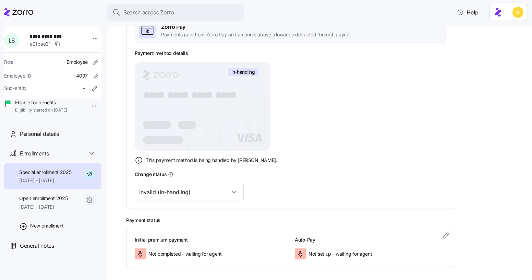
scroll to position [130, 0]
click at [450, 238] on icon "button" at bounding box center [446, 235] width 8 height 8
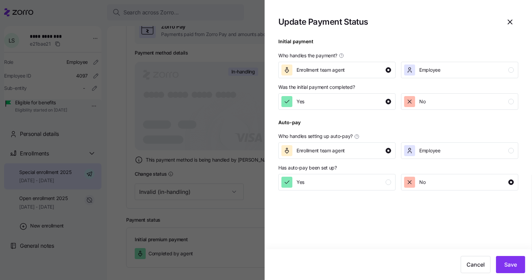
click at [370, 112] on div at bounding box center [399, 114] width 240 height 8
click at [371, 108] on button "Yes" at bounding box center [337, 101] width 117 height 16
click at [506, 257] on button "Save" at bounding box center [510, 264] width 29 height 17
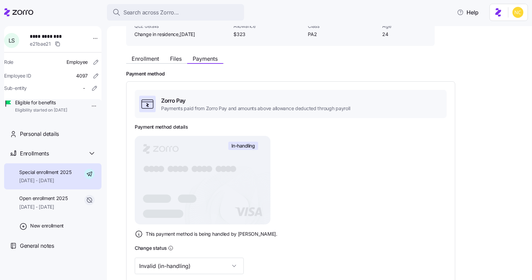
scroll to position [56, 0]
click at [140, 58] on span "Enrollment" at bounding box center [145, 58] width 27 height 5
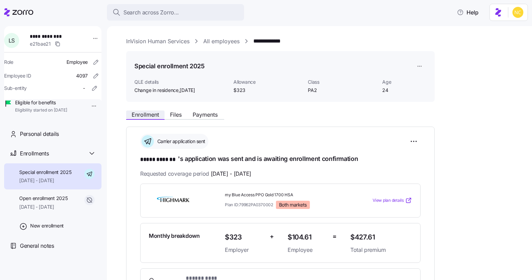
scroll to position [28, 0]
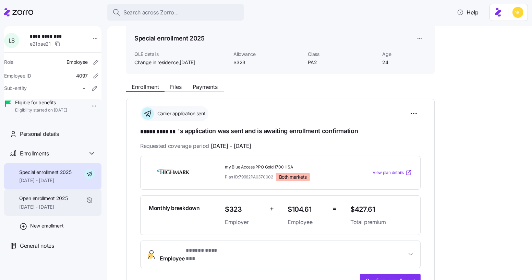
click at [65, 202] on span "Open enrollment 2025" at bounding box center [43, 198] width 48 height 7
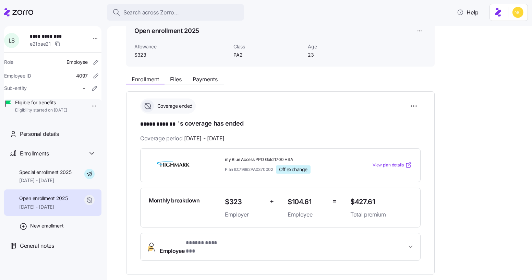
scroll to position [36, 0]
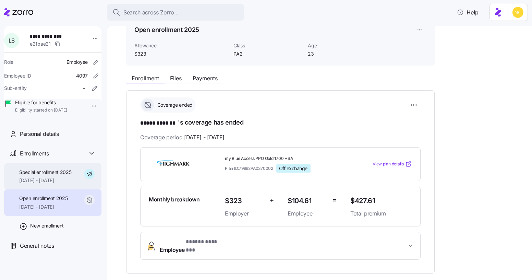
click at [91, 176] on icon at bounding box center [89, 174] width 5 height 4
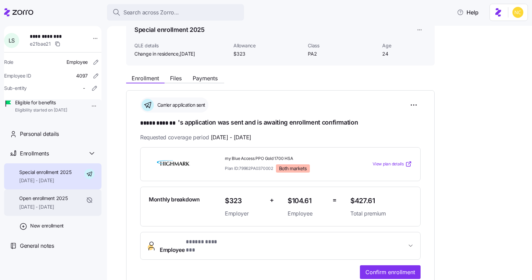
click at [80, 201] on div "Open enrollment 2025 01/01/2025 - 03/31/2025" at bounding box center [52, 202] width 97 height 26
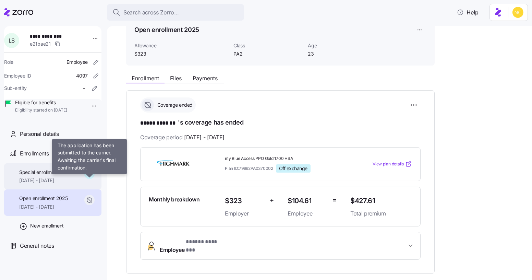
click at [87, 179] on icon at bounding box center [89, 174] width 10 height 10
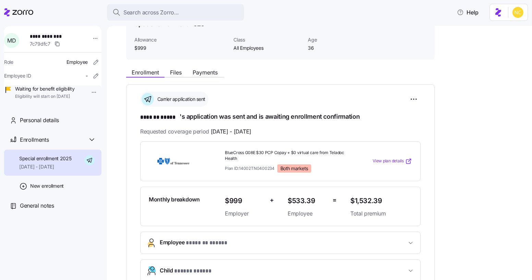
scroll to position [42, 0]
click at [210, 66] on div "Enrollment Files Payments" at bounding box center [280, 71] width 309 height 12
click at [209, 72] on span "Payments" at bounding box center [205, 72] width 25 height 5
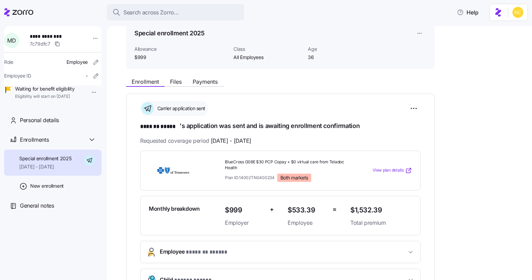
scroll to position [31, 0]
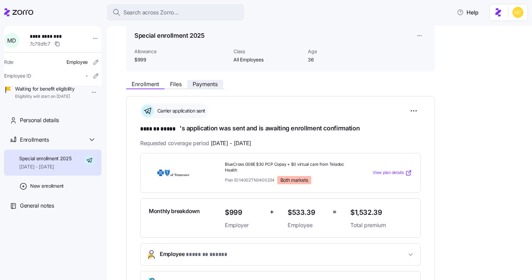
click at [204, 87] on span "Payments" at bounding box center [205, 83] width 25 height 5
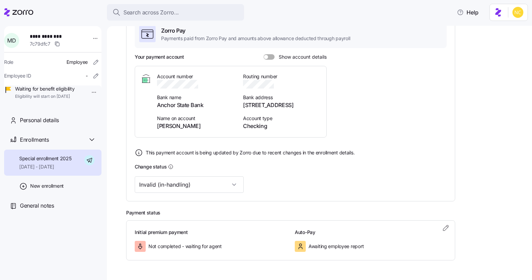
scroll to position [127, 0]
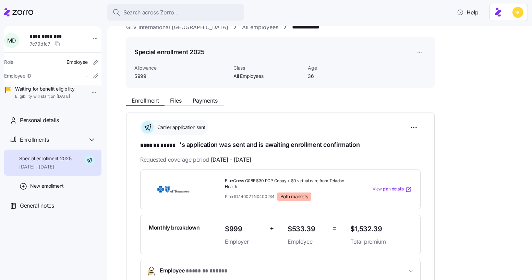
scroll to position [12, 0]
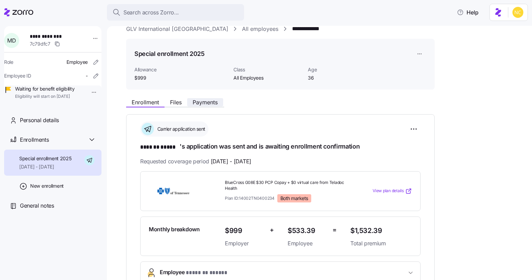
click at [200, 105] on button "Payments" at bounding box center [205, 102] width 36 height 8
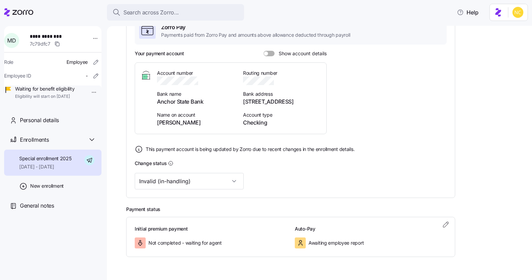
scroll to position [130, 0]
click at [448, 219] on span "button" at bounding box center [446, 224] width 10 height 10
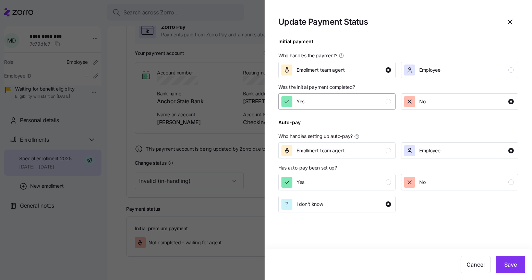
click at [336, 104] on div "Yes" at bounding box center [337, 101] width 110 height 11
click at [505, 268] on span "Save" at bounding box center [511, 264] width 13 height 8
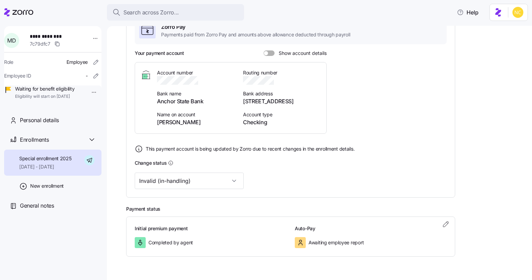
scroll to position [0, 0]
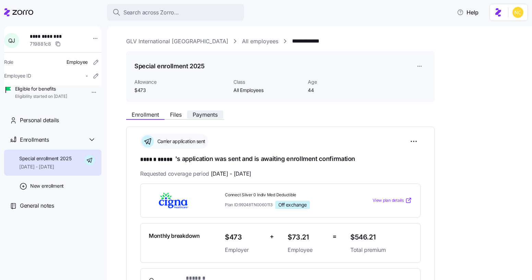
click at [212, 115] on span "Payments" at bounding box center [205, 114] width 25 height 5
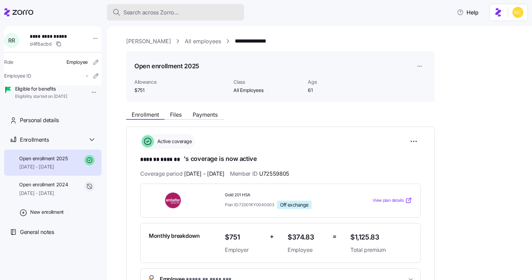
click at [185, 10] on div "Search across Zorro..." at bounding box center [176, 12] width 126 height 9
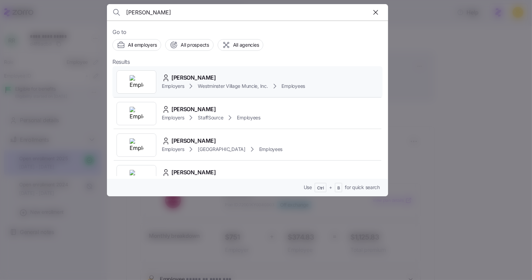
type input "[PERSON_NAME]"
click at [227, 81] on div "[PERSON_NAME]" at bounding box center [233, 77] width 143 height 9
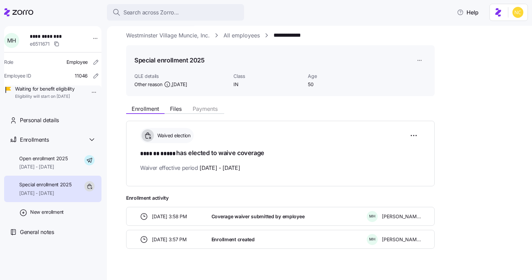
scroll to position [14, 0]
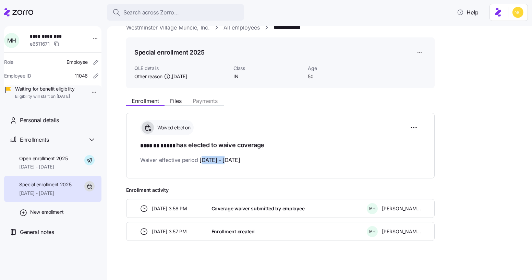
drag, startPoint x: 200, startPoint y: 157, endPoint x: 226, endPoint y: 162, distance: 26.1
click at [226, 162] on span "10/01/2025 - 09/30/2025" at bounding box center [220, 160] width 40 height 9
click at [226, 171] on div "Waived election ******* ***** has elected to waive coverage Waiver effective pe…" at bounding box center [280, 146] width 309 height 66
click at [218, 162] on span "10/01/2025 - 09/30/2025" at bounding box center [220, 160] width 40 height 9
drag, startPoint x: 153, startPoint y: 208, endPoint x: 170, endPoint y: 212, distance: 17.4
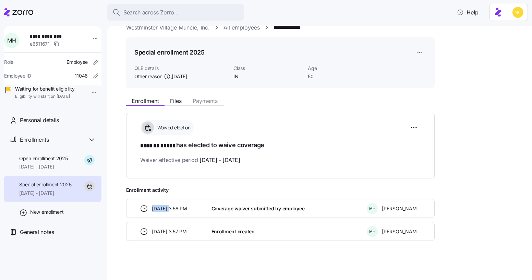
click at [170, 212] on div "09/26/2025 3:58 PM" at bounding box center [173, 209] width 72 height 14
click at [149, 9] on span "Search across Zorro..." at bounding box center [152, 12] width 56 height 9
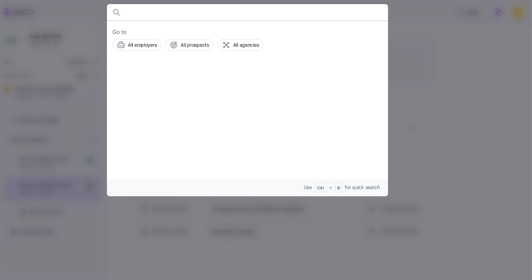
type input "e"
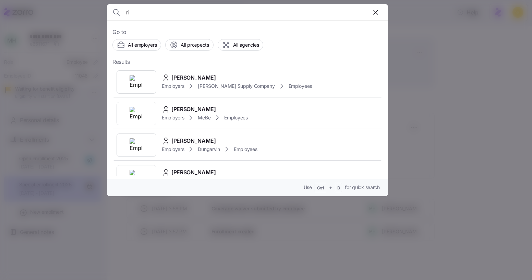
type input "r"
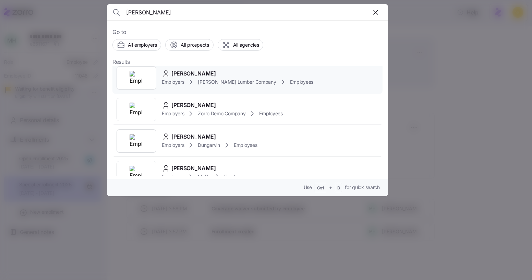
scroll to position [37, 0]
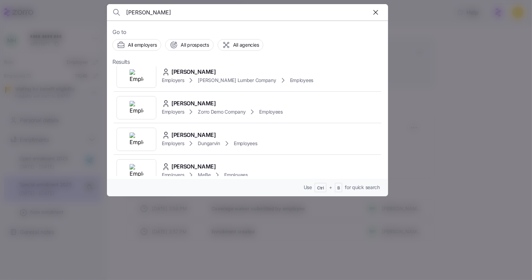
type input "jeremiah riddle"
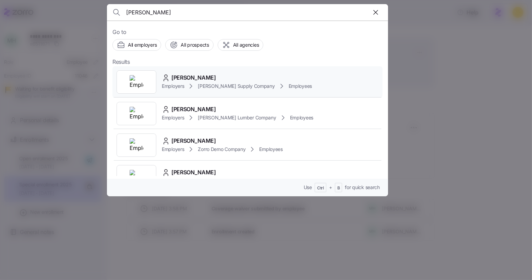
click at [190, 75] on span "JERRY RIDDLE" at bounding box center [194, 77] width 45 height 9
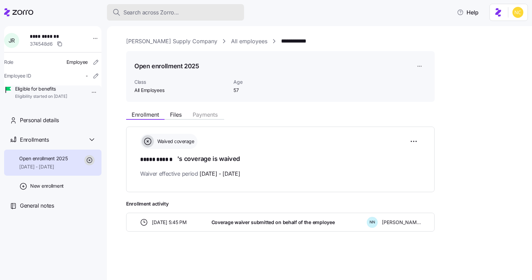
click at [139, 13] on span "Search across Zorro..." at bounding box center [152, 12] width 56 height 9
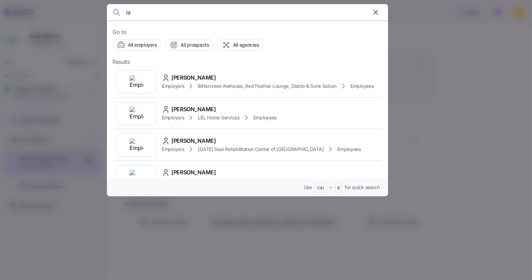
type input "l"
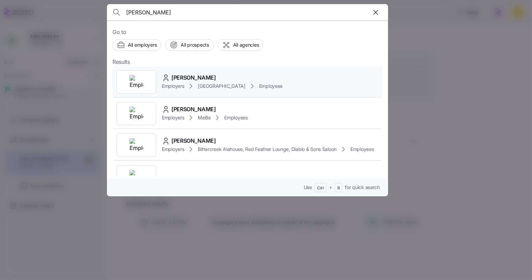
type input "erin beck"
click at [213, 75] on div "Erin Back" at bounding box center [222, 77] width 121 height 9
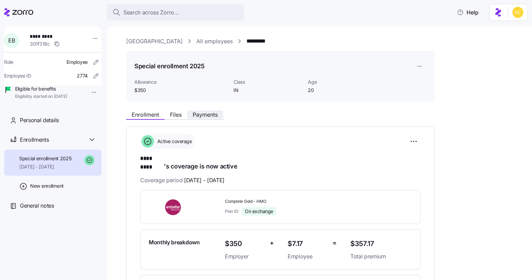
click at [203, 115] on span "Payments" at bounding box center [205, 114] width 25 height 5
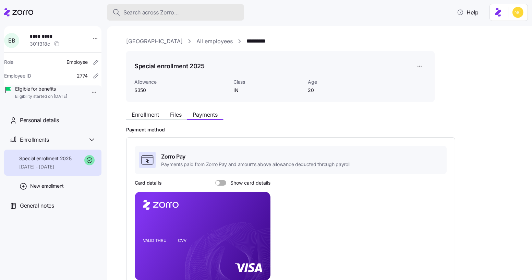
click at [187, 13] on div "Search across Zorro..." at bounding box center [176, 12] width 126 height 9
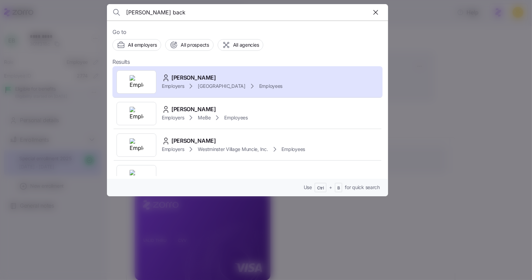
type input "erin back"
click at [186, 76] on span "Erin Back" at bounding box center [194, 77] width 45 height 9
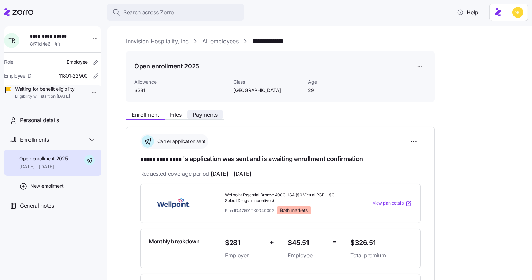
click at [208, 118] on button "Payments" at bounding box center [205, 114] width 36 height 8
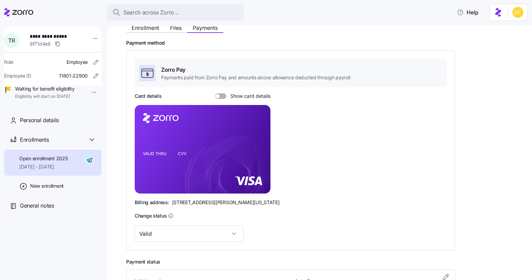
scroll to position [91, 0]
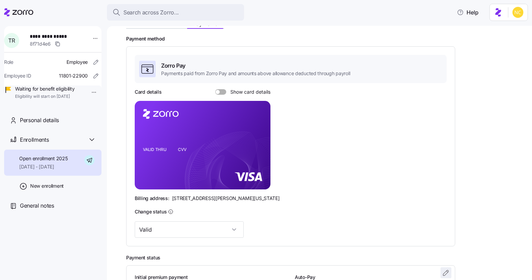
click at [449, 269] on icon "button" at bounding box center [446, 273] width 8 height 8
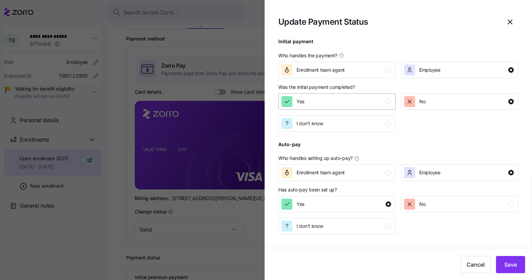
click at [340, 109] on button "Yes" at bounding box center [337, 101] width 117 height 16
click at [505, 267] on span "Save" at bounding box center [511, 264] width 13 height 8
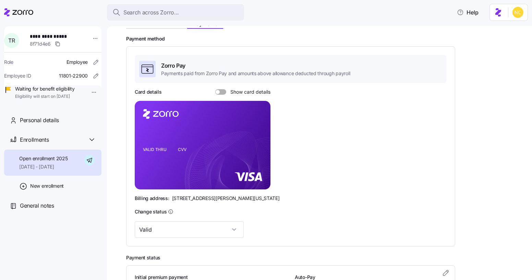
scroll to position [156, 0]
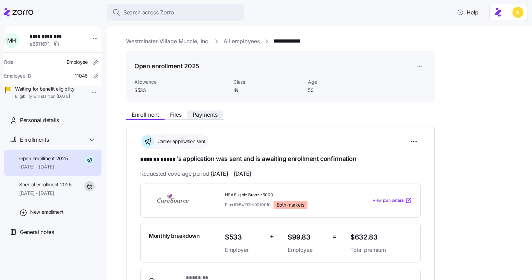
click at [201, 113] on span "Payments" at bounding box center [205, 114] width 25 height 5
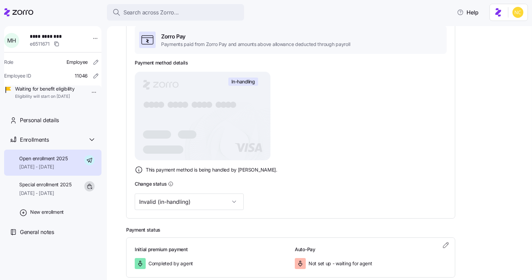
scroll to position [121, 0]
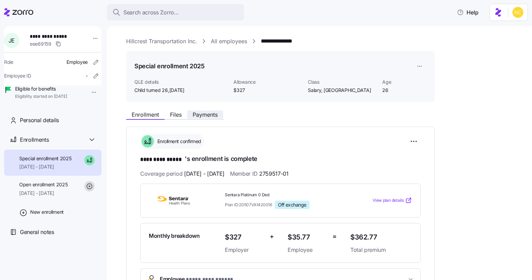
click at [209, 114] on span "Payments" at bounding box center [205, 114] width 25 height 5
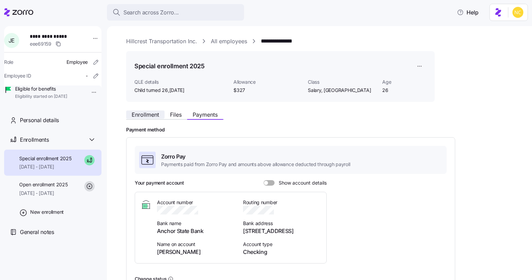
click at [147, 110] on button "Enrollment" at bounding box center [145, 114] width 38 height 8
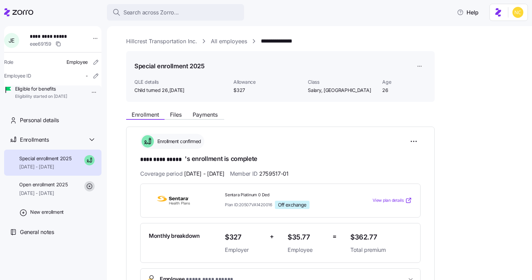
scroll to position [41, 0]
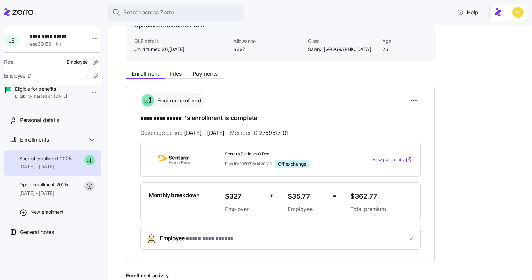
click at [209, 84] on div "**********" at bounding box center [324, 219] width 397 height 305
click at [206, 69] on div "Enrollment Files Payments" at bounding box center [280, 73] width 309 height 12
click at [206, 76] on span "Payments" at bounding box center [205, 73] width 25 height 5
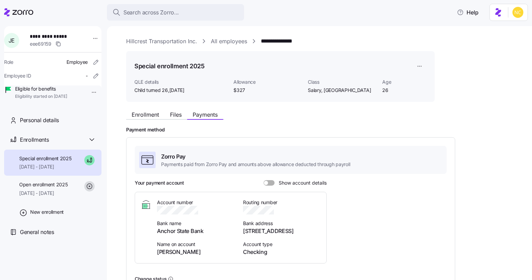
scroll to position [132, 0]
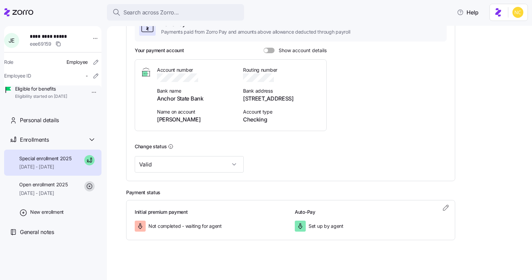
click at [452, 196] on div "Payment status Initial premium payment Not completed - waiting for agent Auto-P…" at bounding box center [324, 214] width 397 height 51
click at [450, 198] on div "Payment status Initial premium payment Not completed - waiting for agent Auto-P…" at bounding box center [324, 214] width 397 height 51
click at [450, 202] on span "button" at bounding box center [446, 207] width 10 height 10
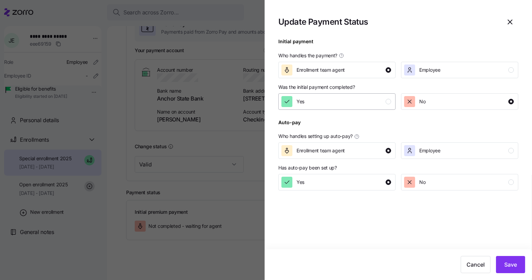
click at [348, 103] on div "Yes" at bounding box center [337, 101] width 110 height 11
click at [506, 265] on span "Save" at bounding box center [511, 264] width 13 height 8
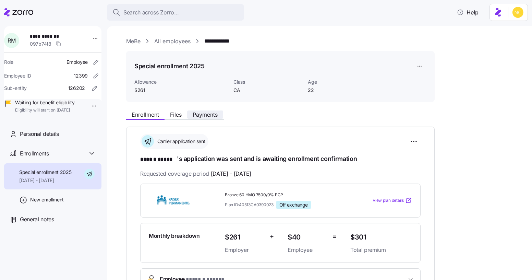
click at [211, 116] on span "Payments" at bounding box center [205, 114] width 25 height 5
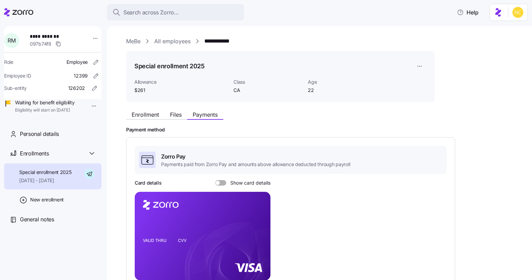
scroll to position [156, 0]
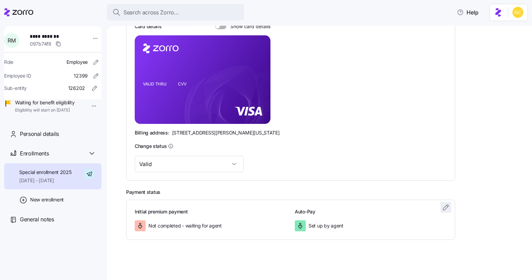
click at [448, 207] on icon "button" at bounding box center [446, 207] width 5 height 5
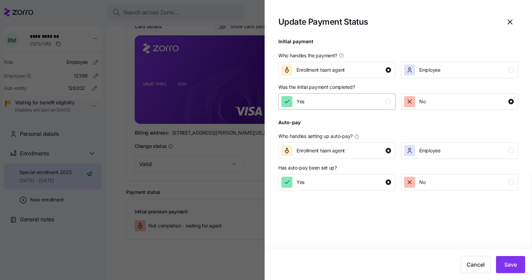
click at [336, 106] on div "Yes" at bounding box center [337, 101] width 110 height 11
click at [505, 266] on span "Save" at bounding box center [511, 264] width 13 height 8
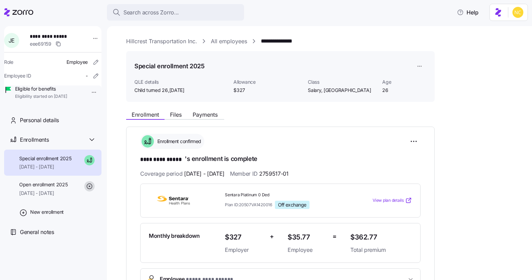
click at [210, 105] on div "**********" at bounding box center [324, 241] width 397 height 409
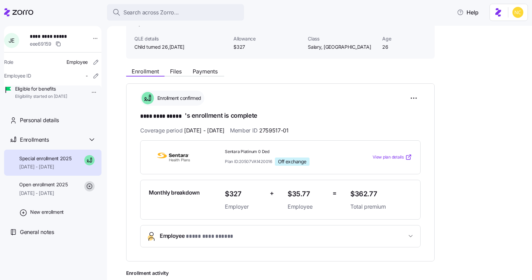
scroll to position [37, 0]
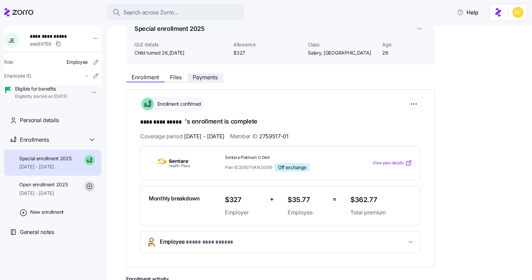
click at [200, 74] on span "Payments" at bounding box center [205, 76] width 25 height 5
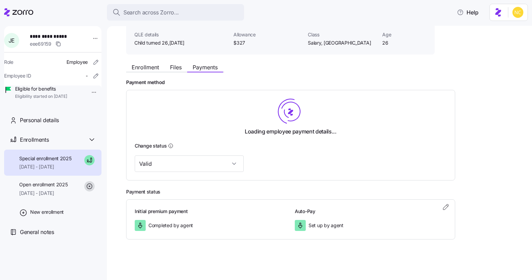
scroll to position [48, 0]
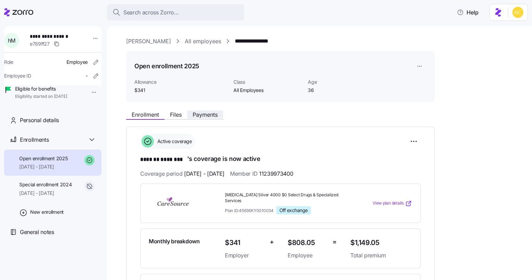
click at [202, 113] on span "Payments" at bounding box center [205, 114] width 25 height 5
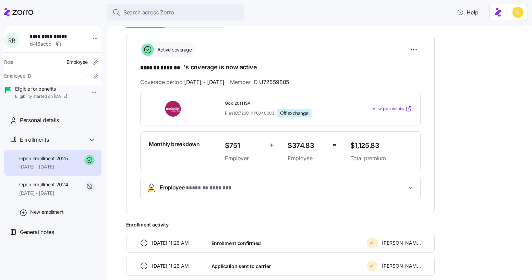
scroll to position [92, 0]
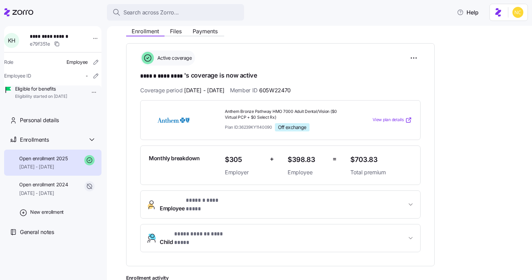
scroll to position [81, 0]
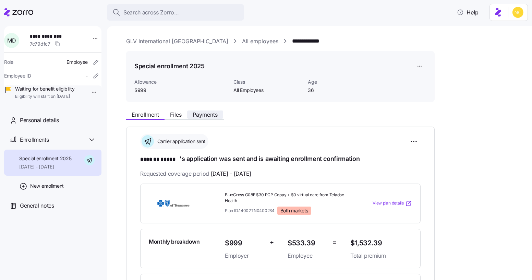
click at [204, 117] on span "Payments" at bounding box center [205, 114] width 25 height 5
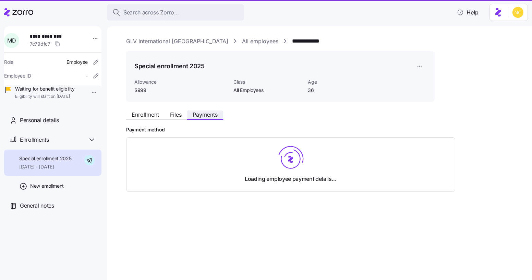
click at [207, 116] on span "Payments" at bounding box center [205, 114] width 25 height 5
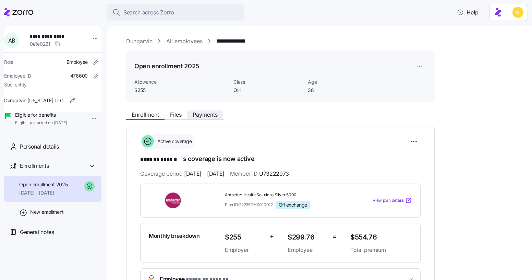
click at [205, 114] on span "Payments" at bounding box center [205, 114] width 25 height 5
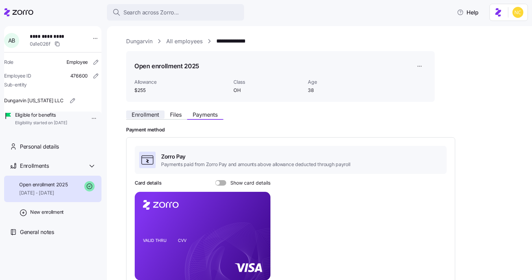
click at [144, 114] on span "Enrollment" at bounding box center [145, 114] width 27 height 5
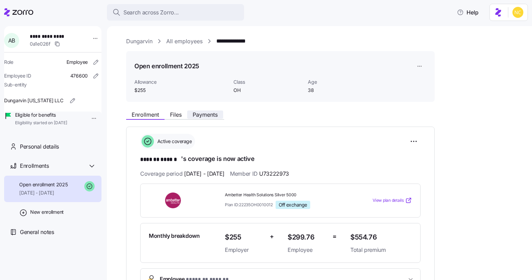
click at [208, 115] on span "Payments" at bounding box center [205, 114] width 25 height 5
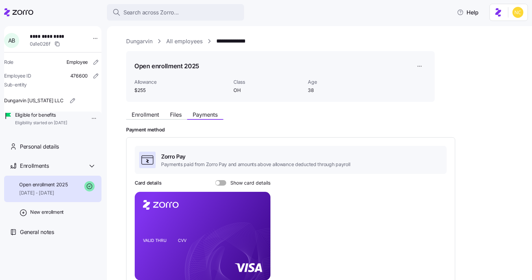
scroll to position [156, 0]
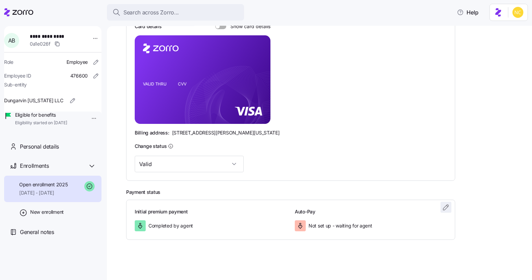
click at [448, 206] on icon "button" at bounding box center [446, 207] width 5 height 5
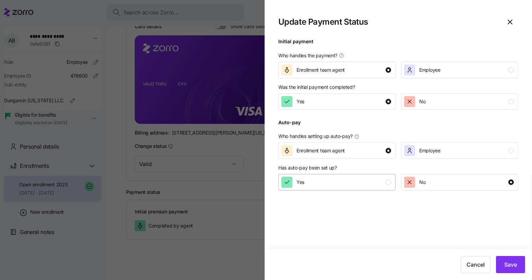
click at [365, 180] on div "Yes" at bounding box center [337, 182] width 110 height 11
click at [507, 265] on span "Save" at bounding box center [511, 264] width 13 height 8
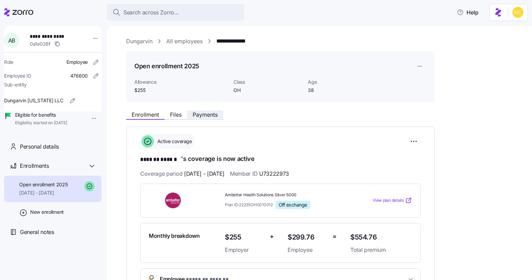
click at [203, 114] on span "Payments" at bounding box center [205, 114] width 25 height 5
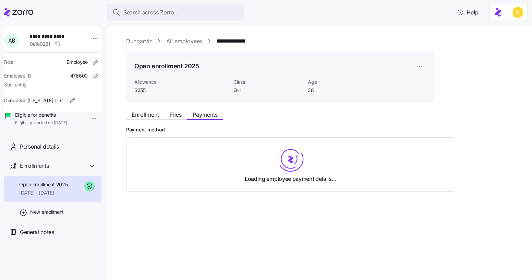
scroll to position [47, 0]
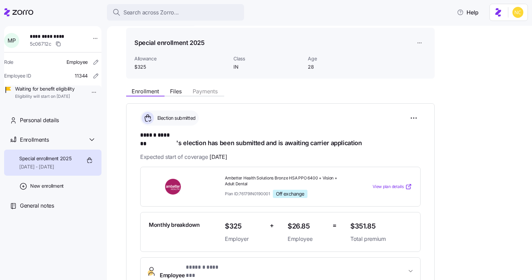
scroll to position [23, 0]
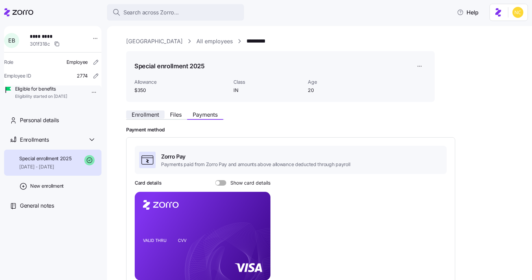
click at [147, 113] on span "Enrollment" at bounding box center [145, 114] width 27 height 5
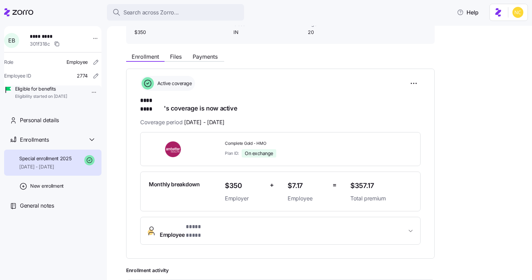
scroll to position [58, 0]
click at [180, 53] on button "Files" at bounding box center [176, 57] width 23 height 8
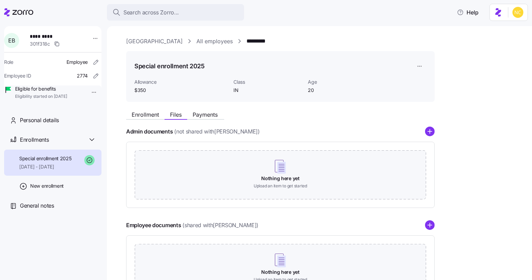
scroll to position [62, 0]
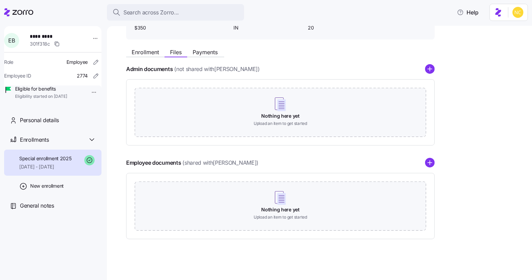
click at [200, 58] on div "Enrollment Files Payments Admin documents (not shared with Erin Back ) Nothing …" at bounding box center [324, 142] width 397 height 194
click at [201, 52] on span "Payments" at bounding box center [205, 51] width 25 height 5
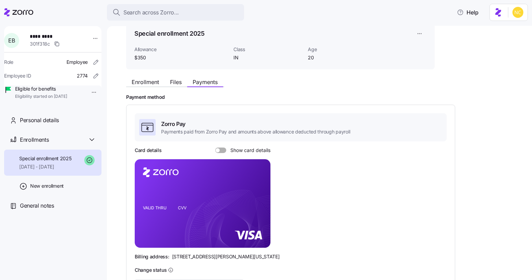
scroll to position [29, 0]
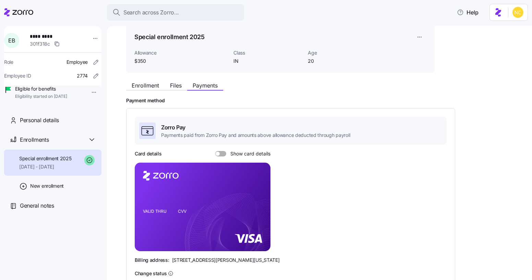
click at [179, 90] on div "Enrollment Files Payments" at bounding box center [175, 86] width 98 height 8
click at [179, 87] on span "Files" at bounding box center [176, 85] width 12 height 5
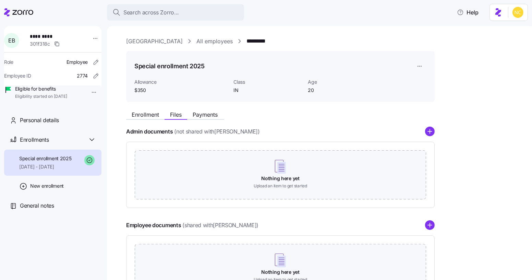
scroll to position [62, 0]
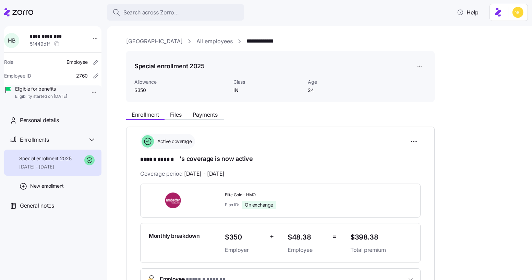
click at [206, 119] on div "Enrollment Files Payments" at bounding box center [175, 116] width 98 height 8
click at [209, 117] on span "Payments" at bounding box center [205, 114] width 25 height 5
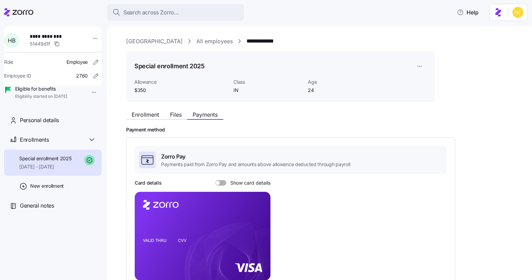
click at [153, 110] on div "Enrollment Files Payments" at bounding box center [280, 113] width 309 height 12
click at [152, 113] on span "Enrollment" at bounding box center [145, 114] width 27 height 5
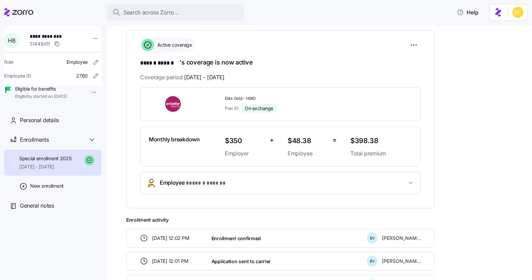
click at [213, 173] on button "Employee * ****** ****** *" at bounding box center [281, 183] width 280 height 22
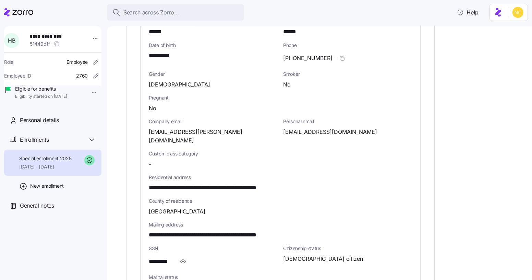
scroll to position [318, 0]
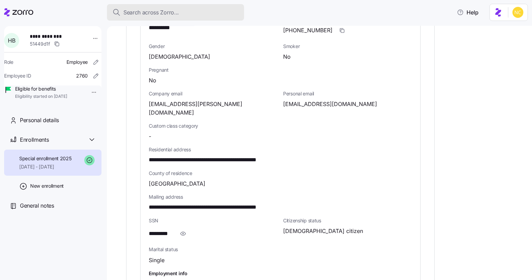
click at [153, 20] on button "Search across Zorro..." at bounding box center [175, 12] width 137 height 16
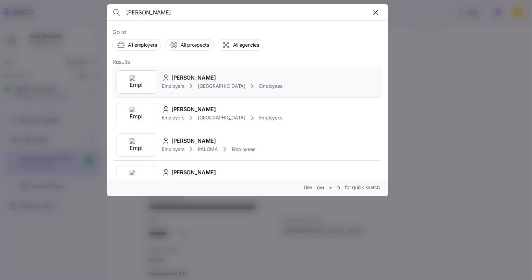
type input "amanda vanhuss"
click at [212, 77] on span "Amanda VanHuss" at bounding box center [194, 77] width 45 height 9
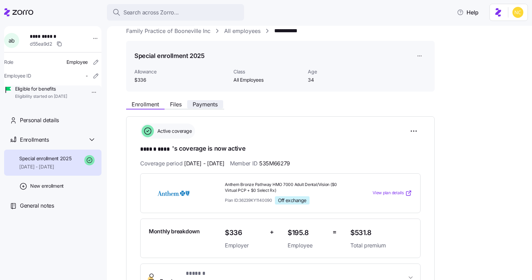
scroll to position [10, 0]
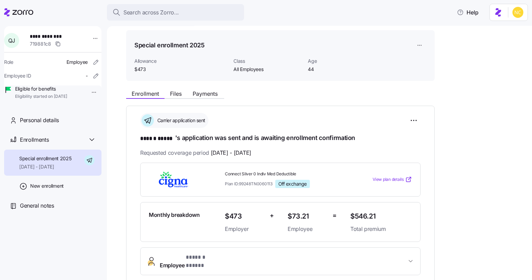
scroll to position [19, 0]
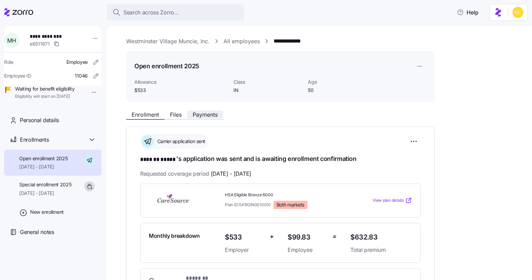
click at [205, 113] on span "Payments" at bounding box center [205, 114] width 25 height 5
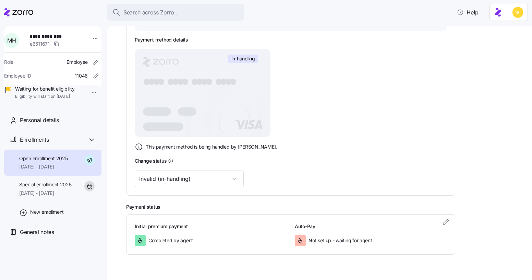
scroll to position [143, 0]
